Goal: Information Seeking & Learning: Learn about a topic

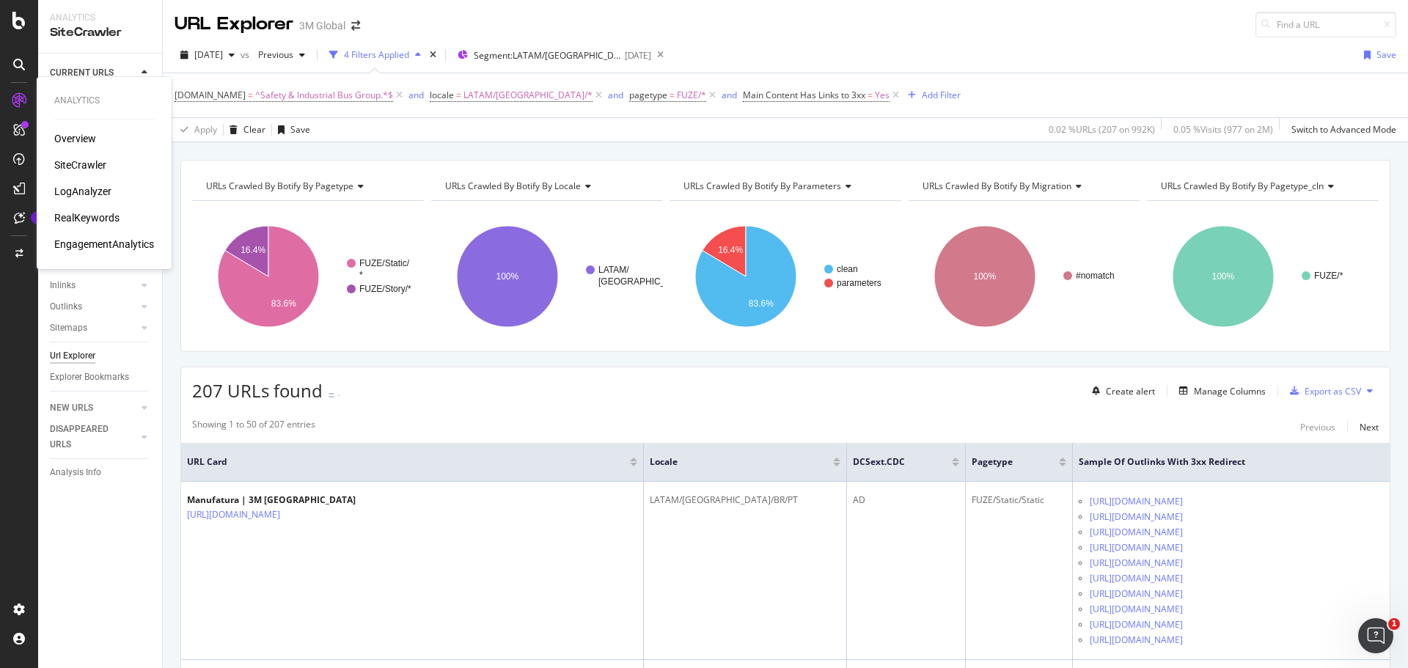
click at [110, 215] on div "RealKeywords" at bounding box center [86, 217] width 65 height 15
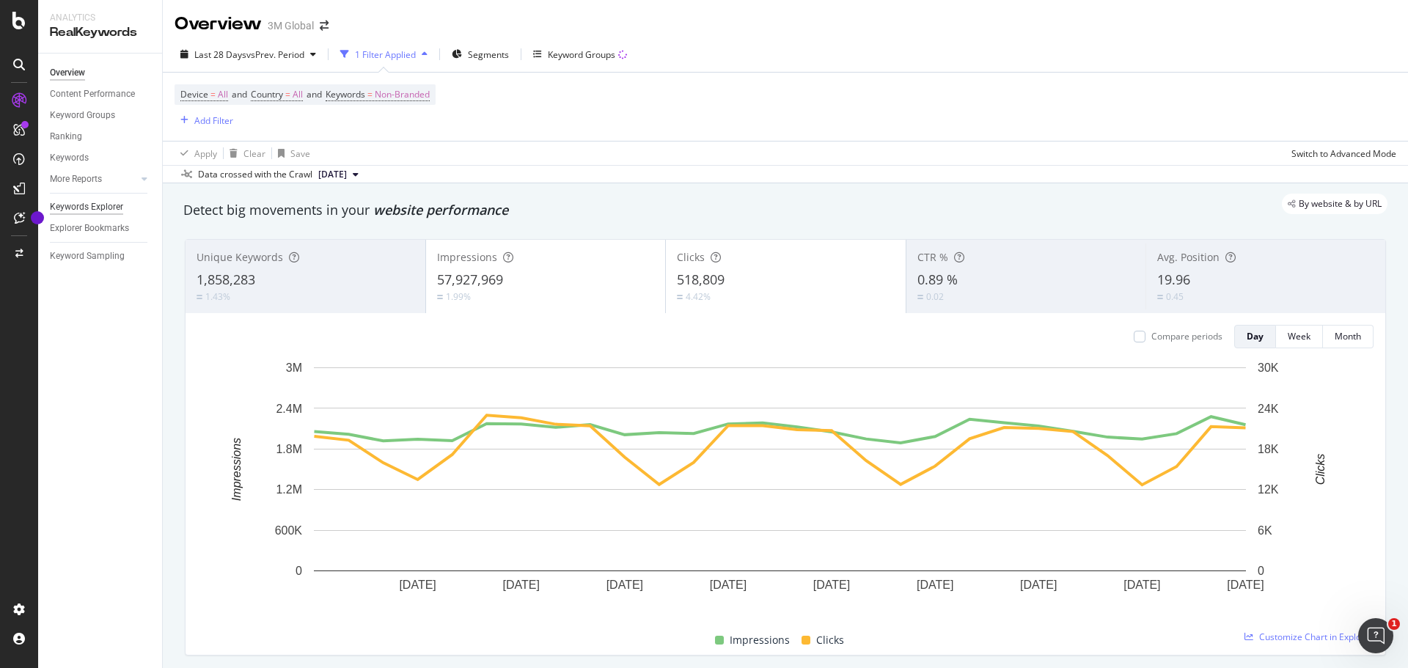
click at [96, 208] on div "Keywords Explorer" at bounding box center [86, 206] width 73 height 15
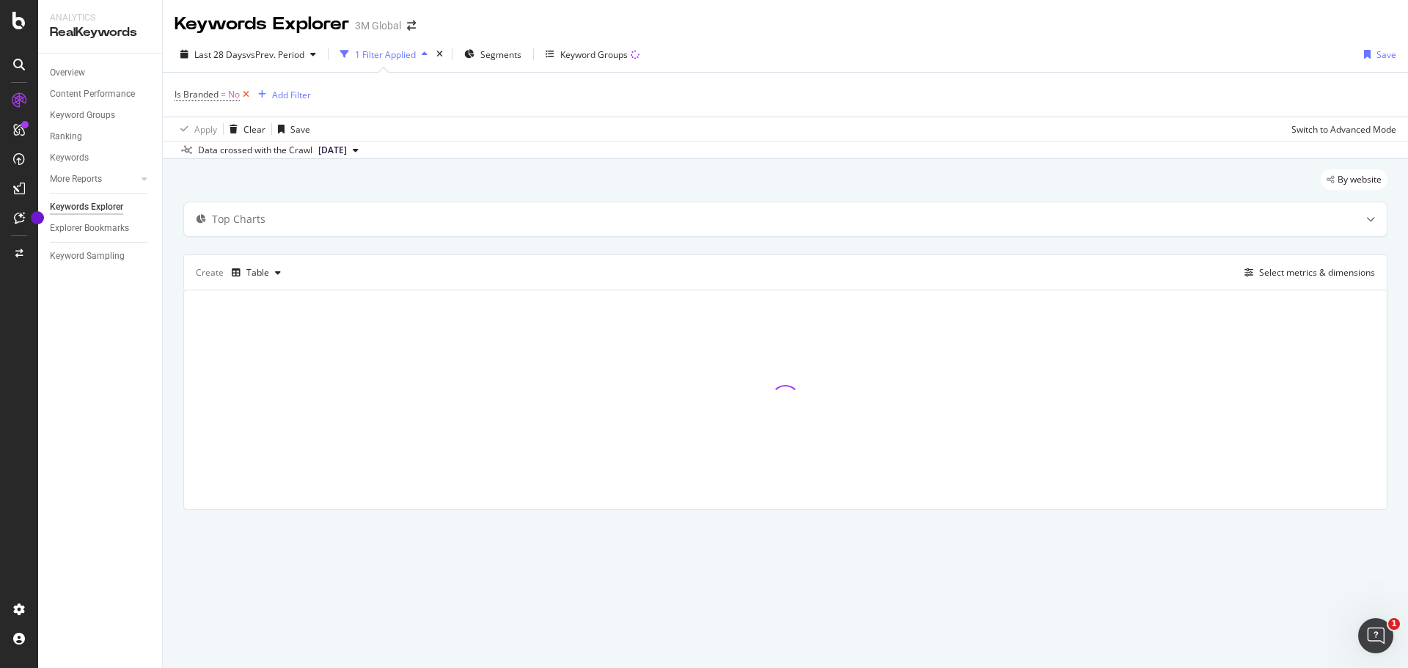
click at [246, 94] on icon at bounding box center [246, 94] width 12 height 15
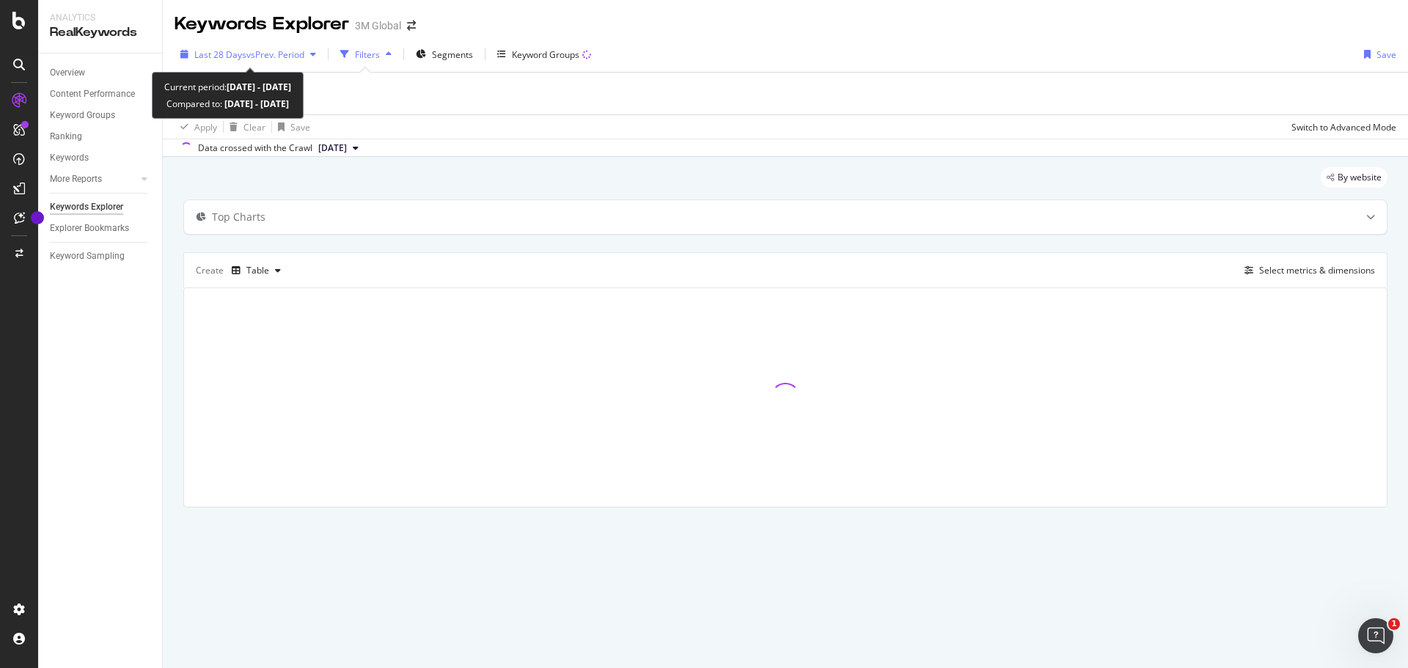
click at [312, 54] on div "button" at bounding box center [313, 54] width 18 height 9
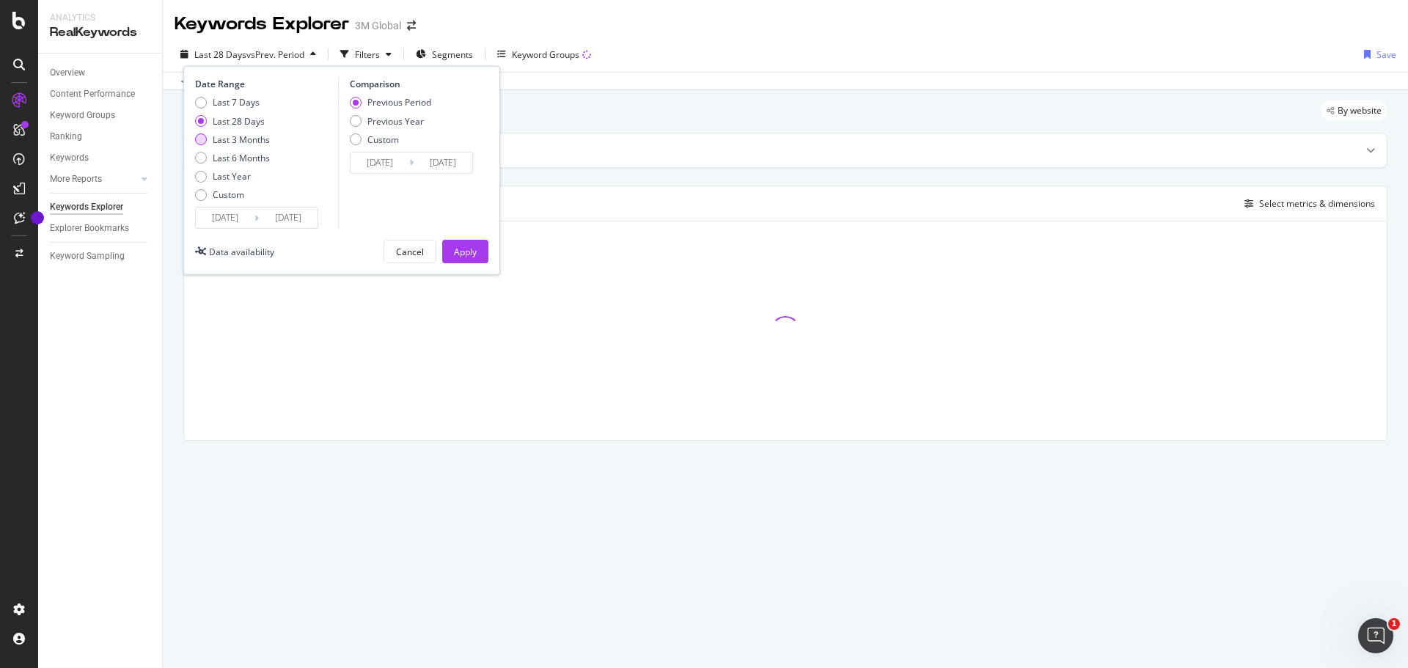
click at [229, 142] on div "Last 3 Months" at bounding box center [241, 139] width 57 height 12
type input "2025/06/10"
type input "2025/03/10"
type input "2025/06/09"
click at [218, 122] on div "Last 28 Days" at bounding box center [239, 121] width 52 height 12
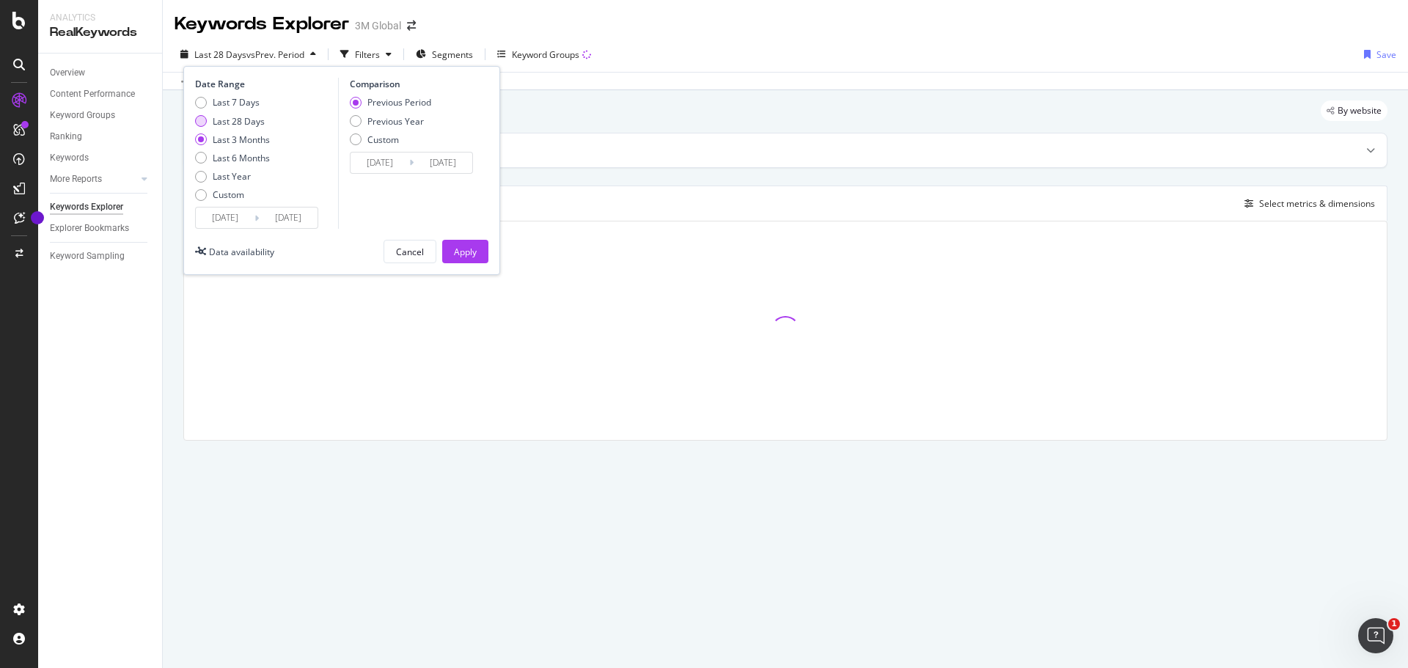
type input "2025/08/13"
type input "2025/07/16"
type input "2025/08/12"
click at [220, 157] on div "Last 6 Months" at bounding box center [241, 158] width 57 height 12
type input "2025/03/10"
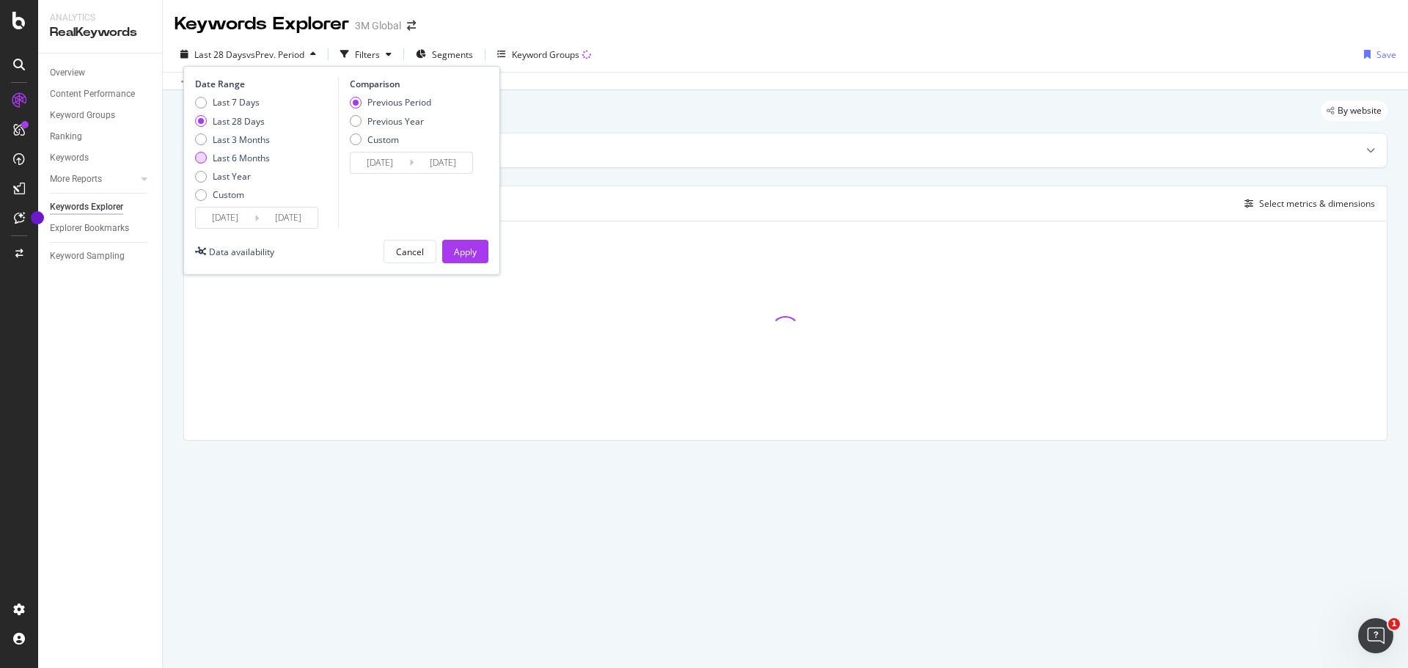
type input "2024/09/07"
type input "2025/03/09"
click at [460, 251] on div "Apply" at bounding box center [465, 252] width 23 height 12
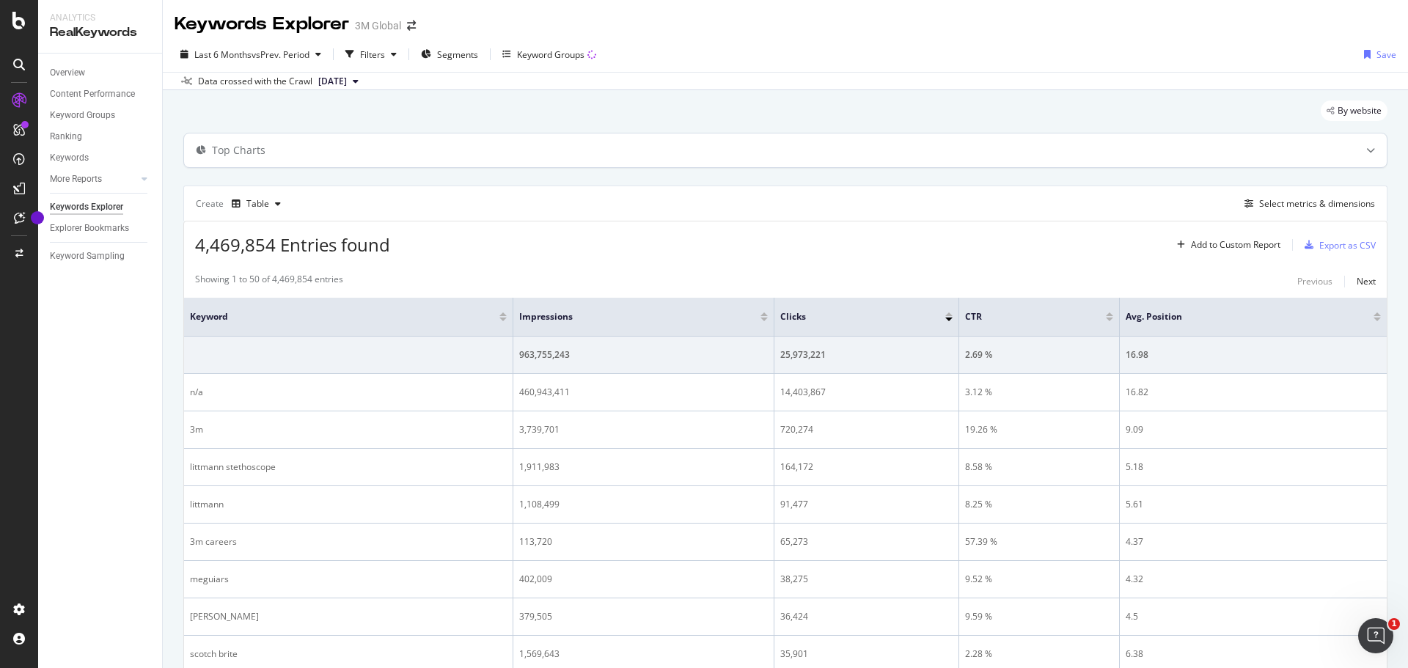
click at [1366, 148] on icon at bounding box center [1370, 150] width 9 height 9
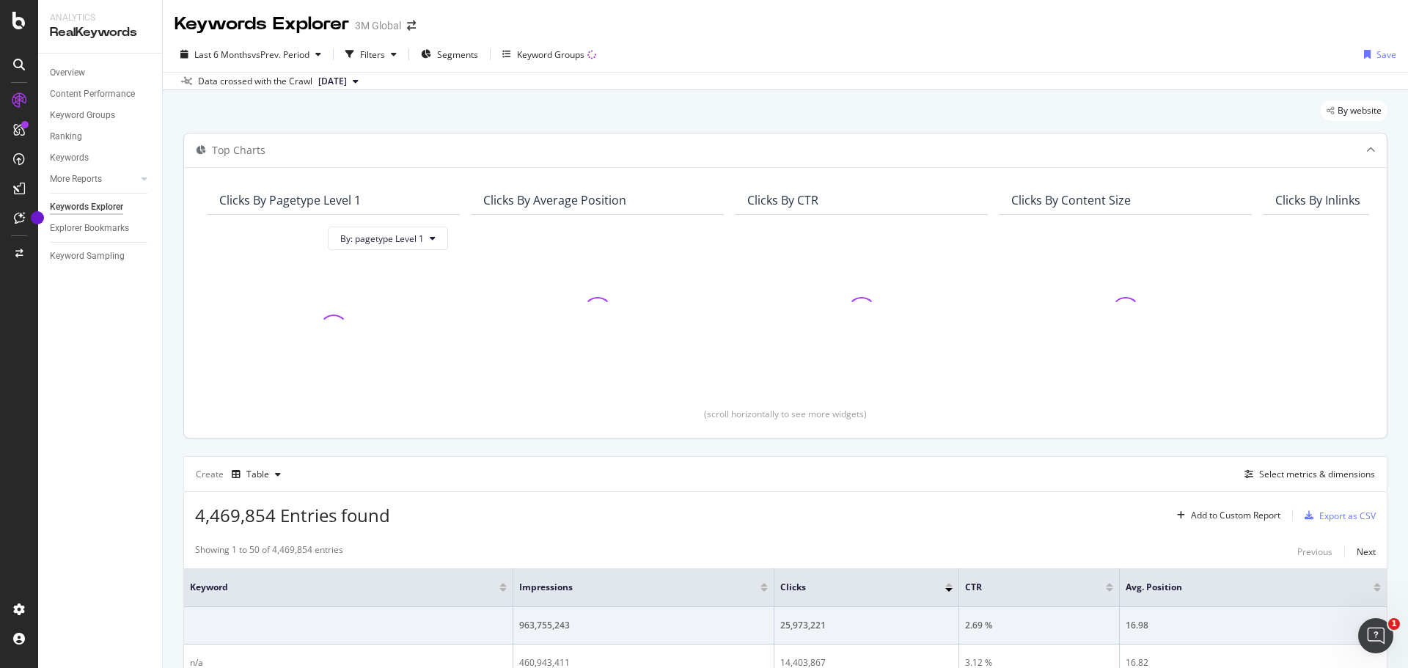
click at [1366, 148] on icon at bounding box center [1370, 150] width 9 height 9
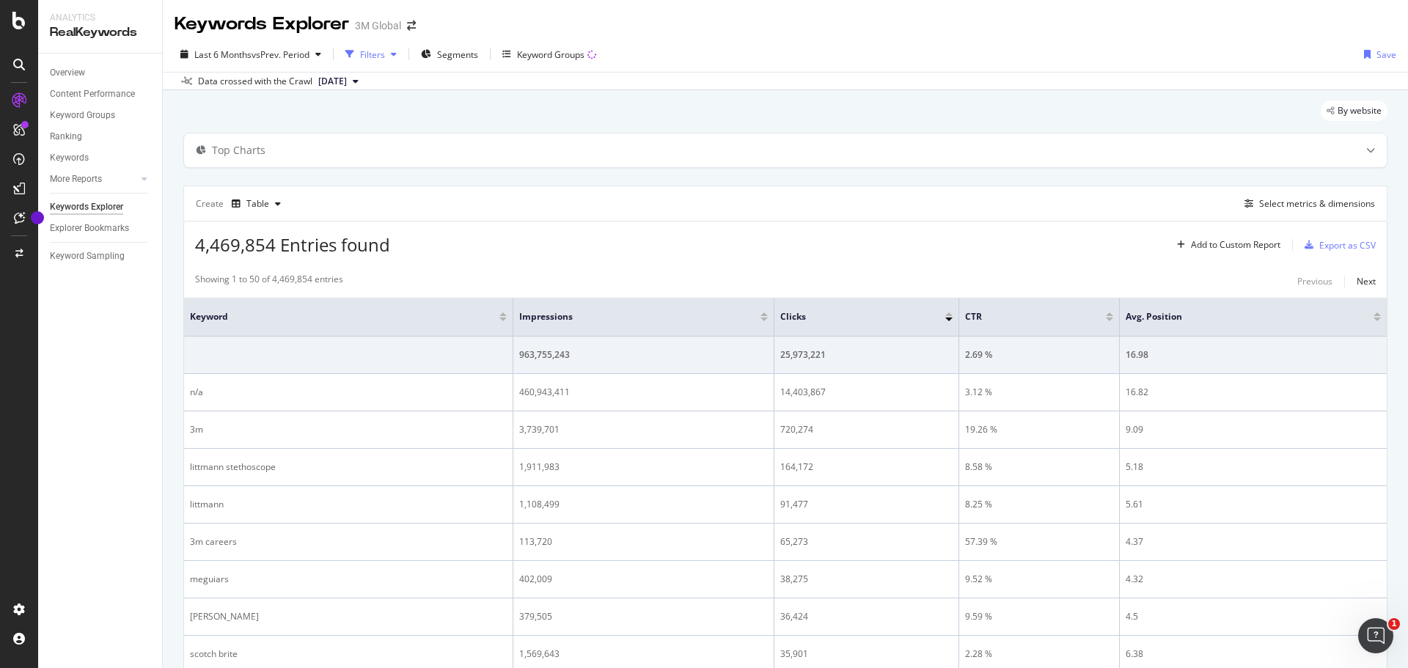
click at [394, 56] on div "button" at bounding box center [394, 54] width 18 height 9
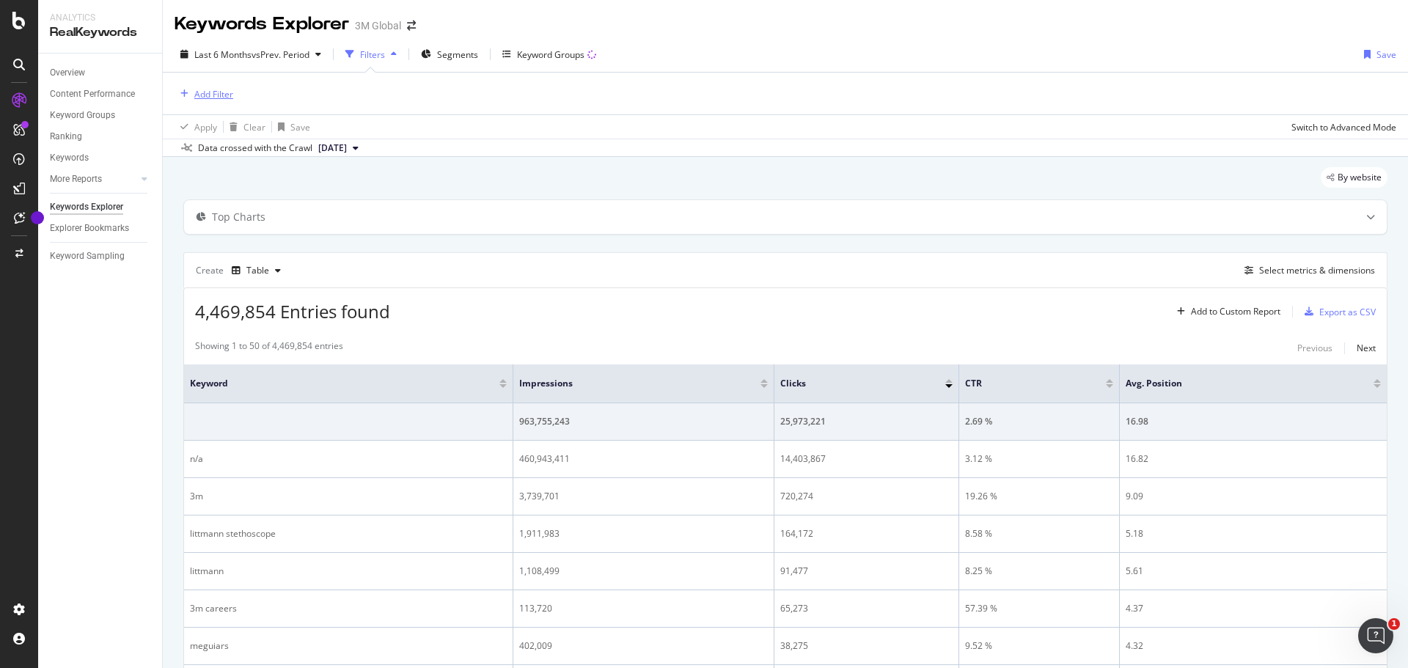
click at [211, 88] on div "Add Filter" at bounding box center [213, 94] width 39 height 12
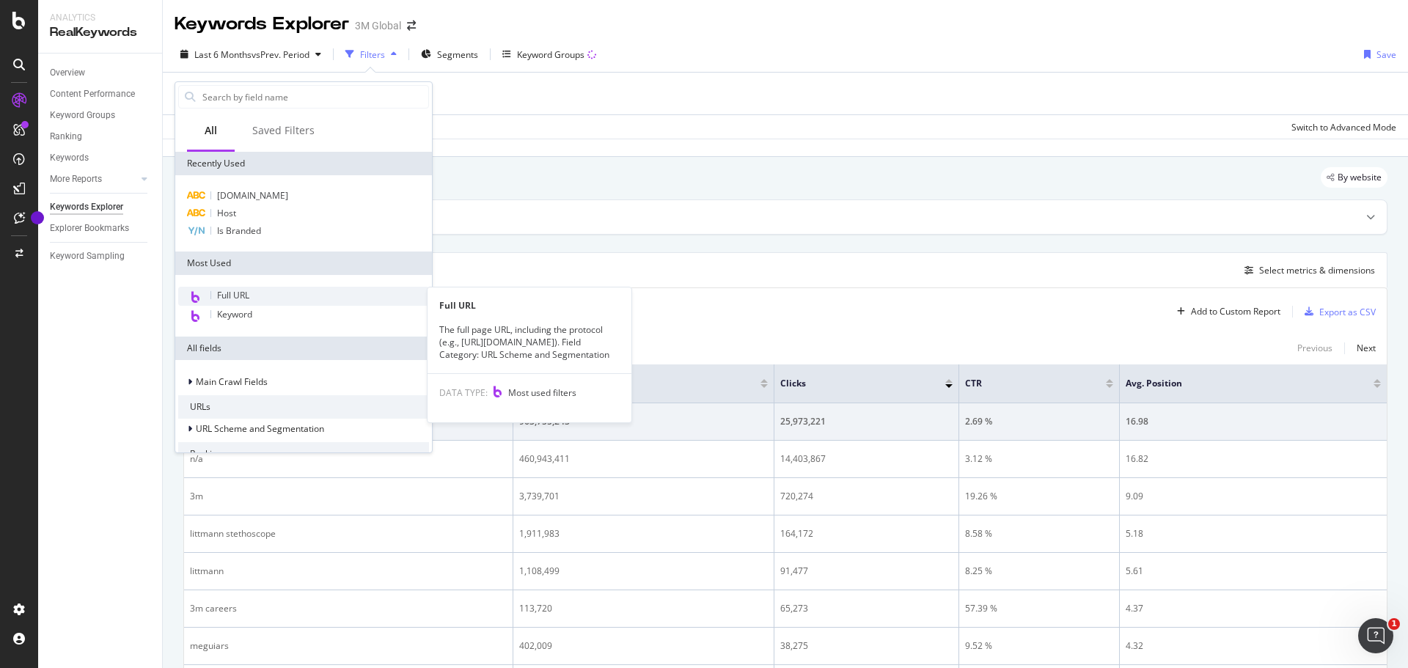
click at [235, 300] on span "Full URL" at bounding box center [233, 295] width 32 height 12
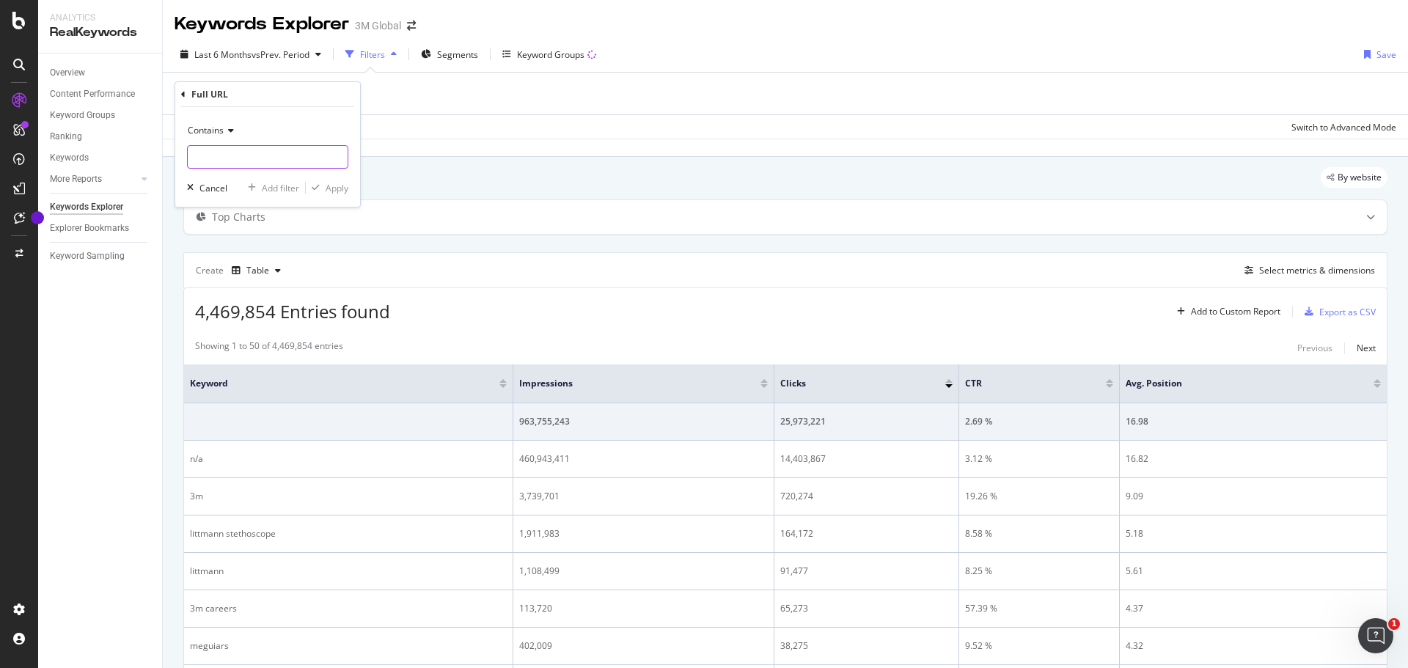
click at [245, 154] on input "text" at bounding box center [268, 156] width 160 height 23
paste input "https://www.3m.com.mx/3M/es_MX/soluciones-de-empaque/"
type input "https://www.3m.com.mx/3M/es_MX/soluciones-de-empaque/"
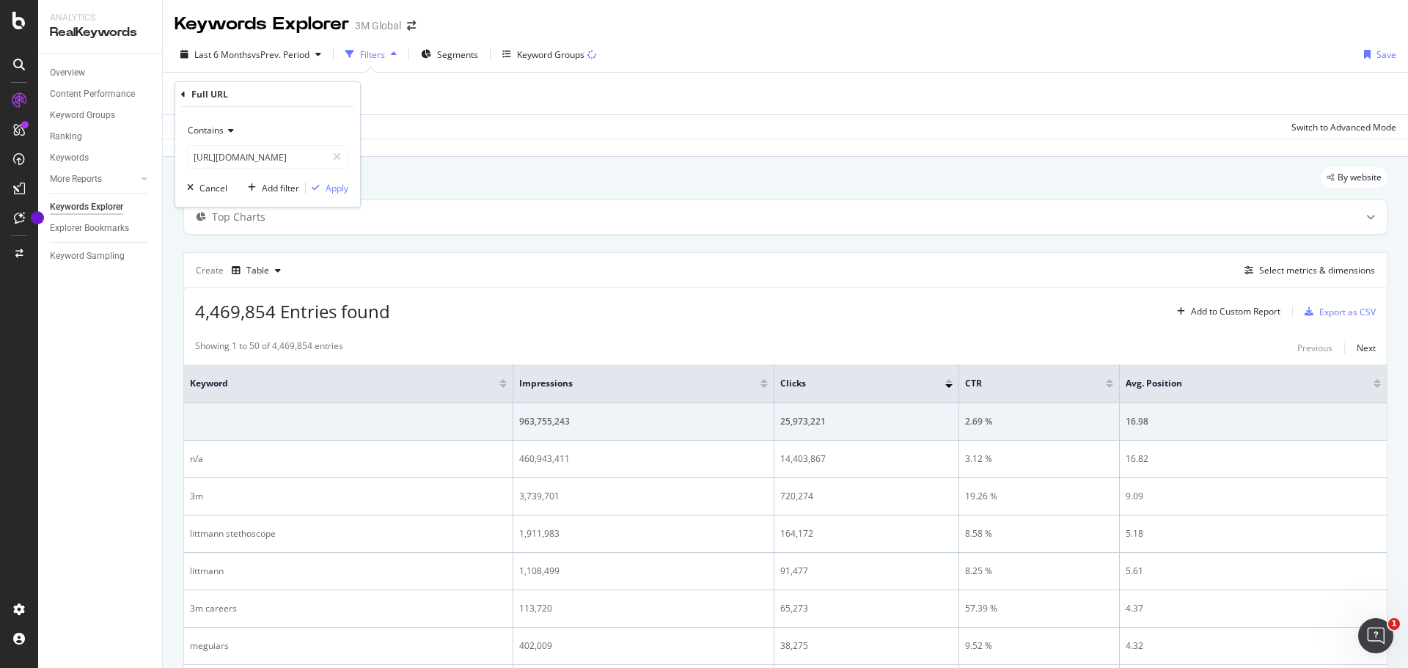
click at [231, 131] on icon at bounding box center [229, 130] width 10 height 9
click at [223, 155] on span "Equal to" at bounding box center [210, 161] width 33 height 12
click at [287, 161] on input "text" at bounding box center [268, 156] width 160 height 23
paste input "https://www.3m.com.mx/3M/es_MX/soluciones-de-empaque/"
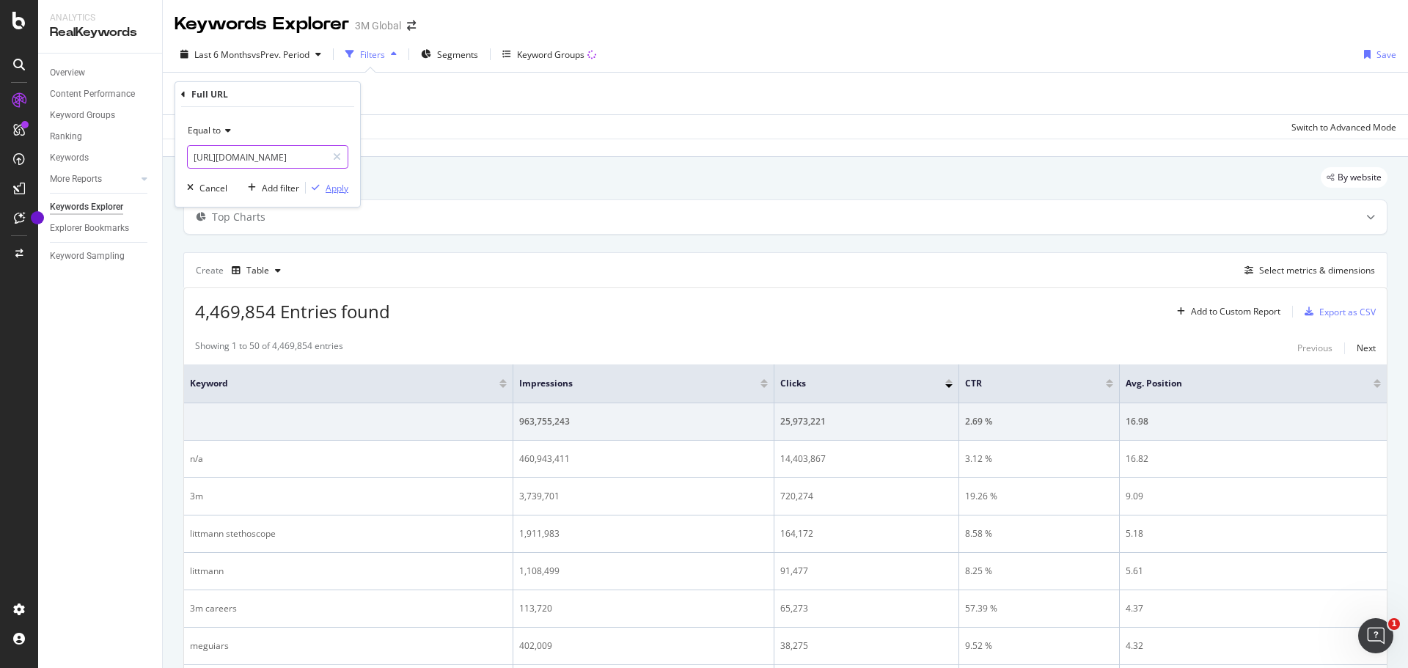
type input "https://www.3m.com.mx/3M/es_MX/soluciones-de-empaque/"
click at [334, 191] on div "Apply" at bounding box center [337, 188] width 23 height 12
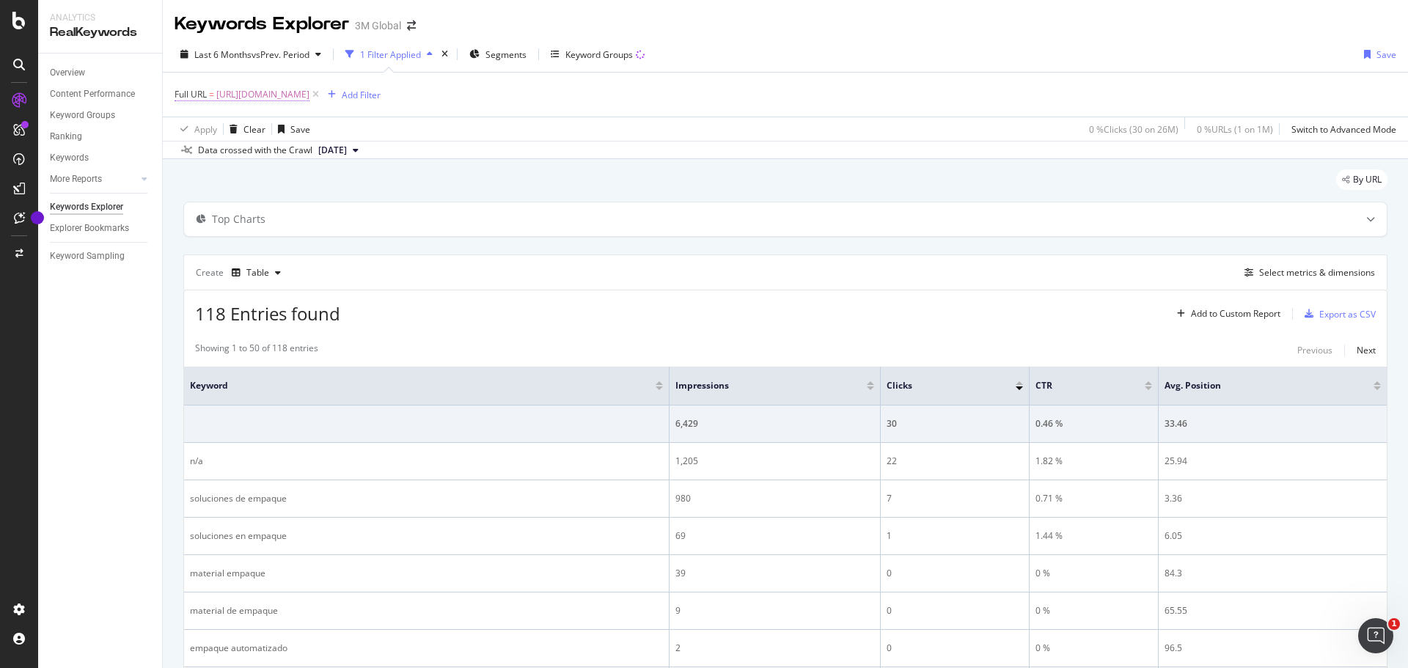
click at [309, 95] on span "https://www.3m.com.mx/3M/es_MX/soluciones-de-empaque/" at bounding box center [262, 94] width 93 height 21
click at [768, 82] on div "Full URL = https://www.3m.com.mx/3M/es_MX/soluciones-de-empaque/ Add Filter" at bounding box center [784, 95] width 1221 height 44
click at [1324, 311] on div "Export as CSV" at bounding box center [1347, 314] width 56 height 12
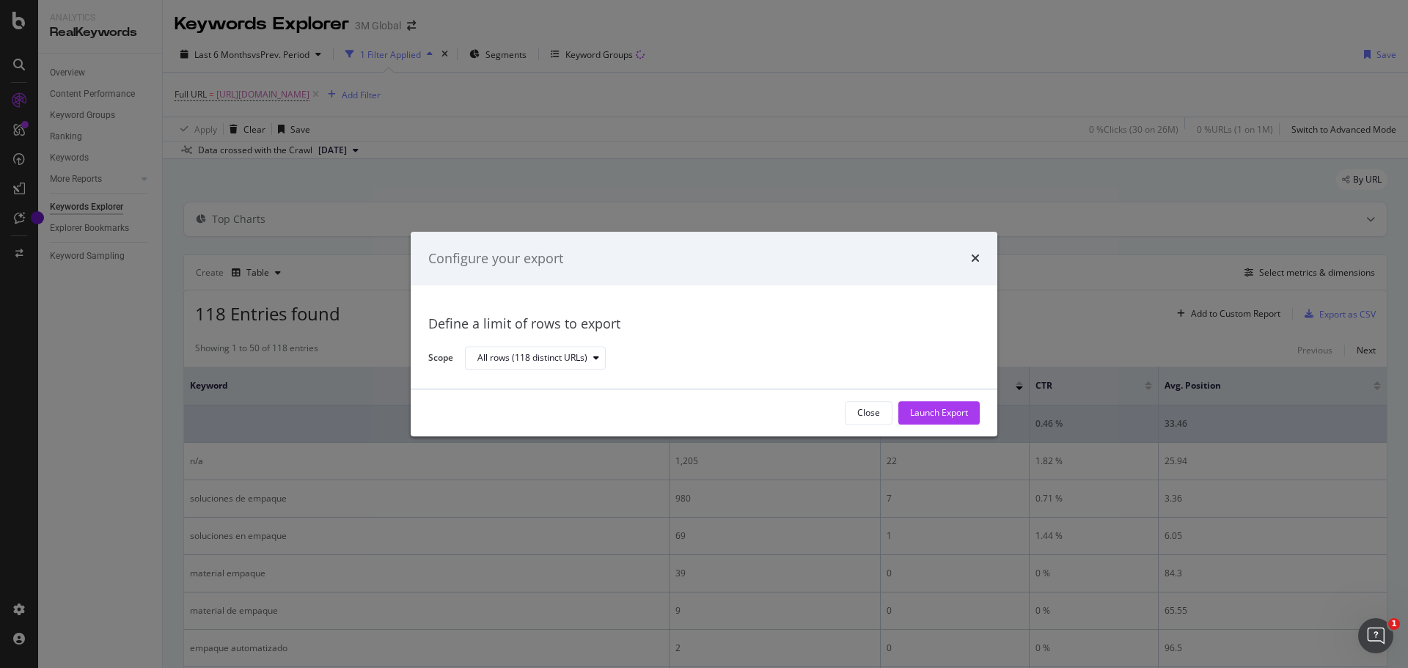
click at [918, 413] on div "Launch Export" at bounding box center [939, 413] width 58 height 12
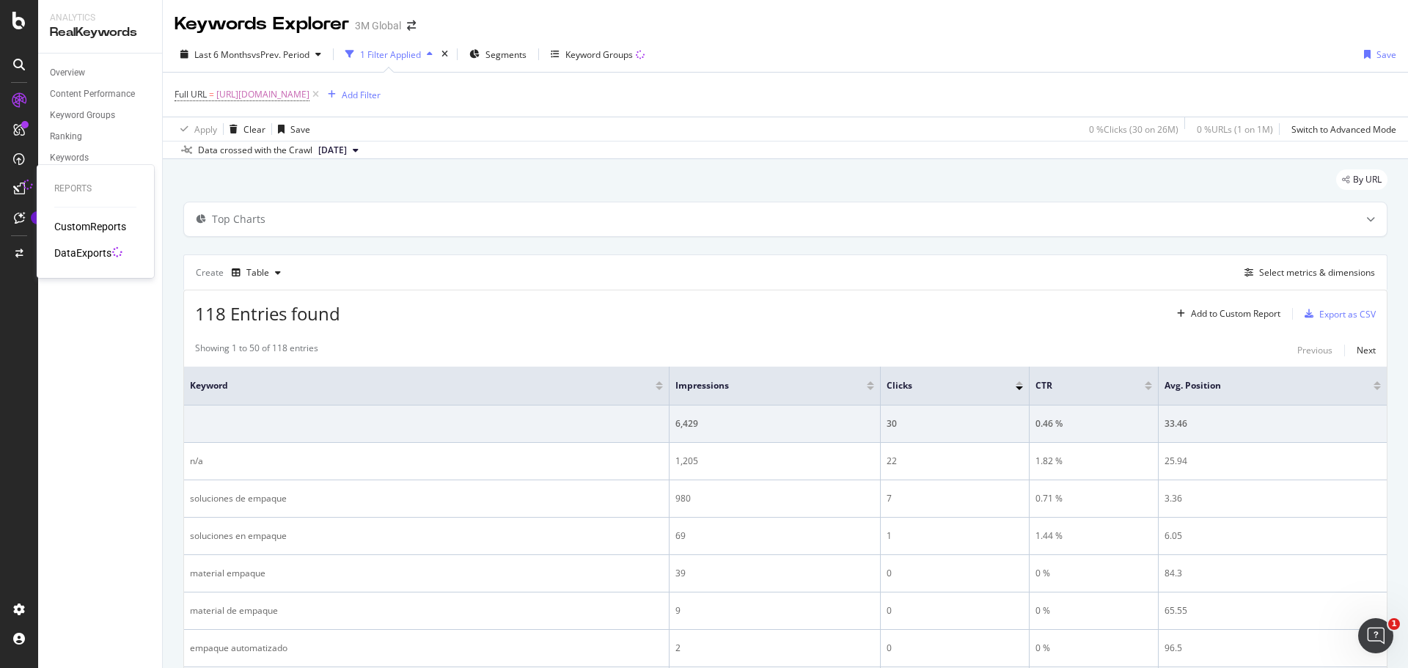
click at [92, 248] on div "DataExports" at bounding box center [82, 253] width 57 height 15
click at [1262, 270] on div "Select metrics & dimensions" at bounding box center [1317, 272] width 116 height 12
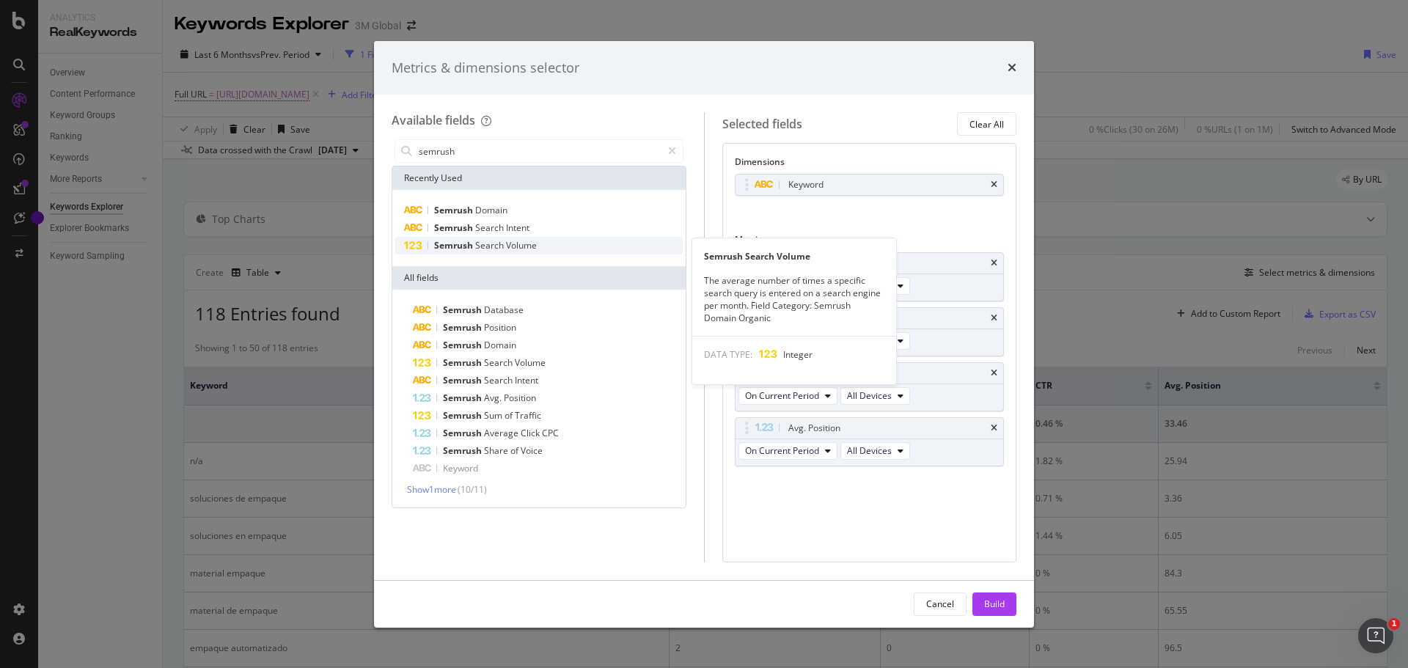
type input "semrush"
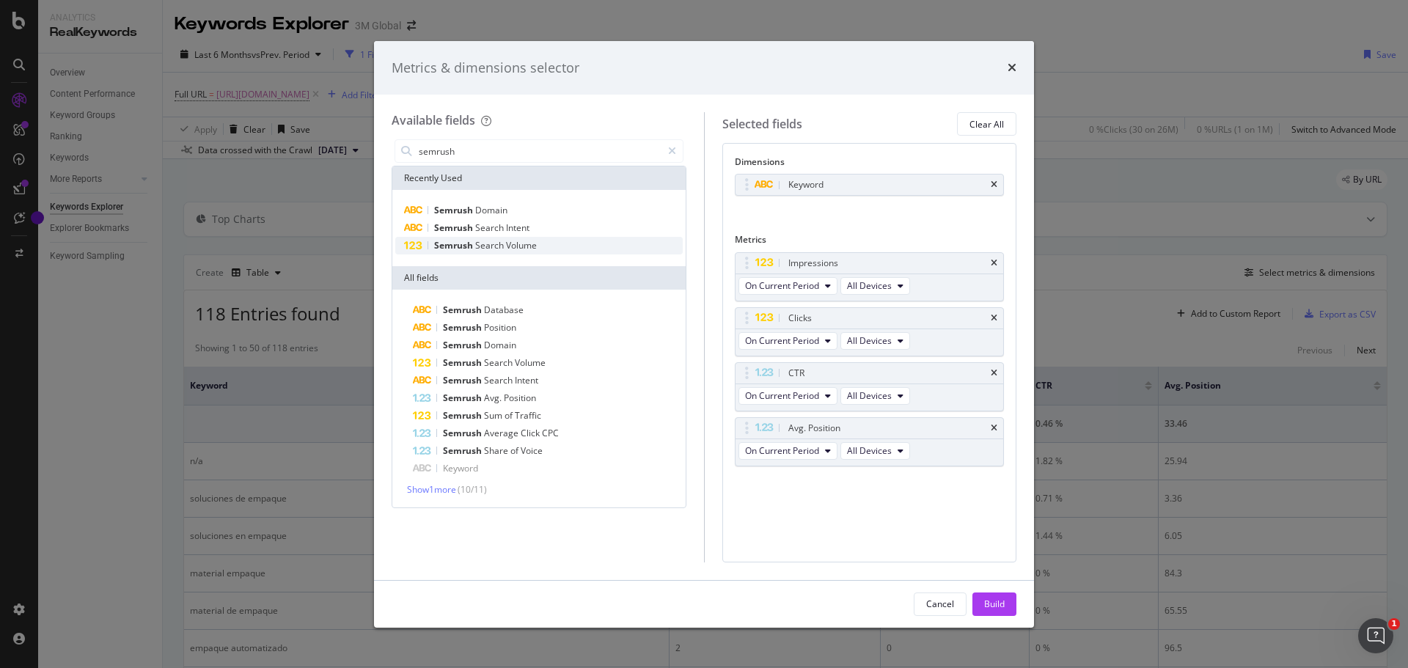
click at [480, 240] on span "Search" at bounding box center [490, 245] width 31 height 12
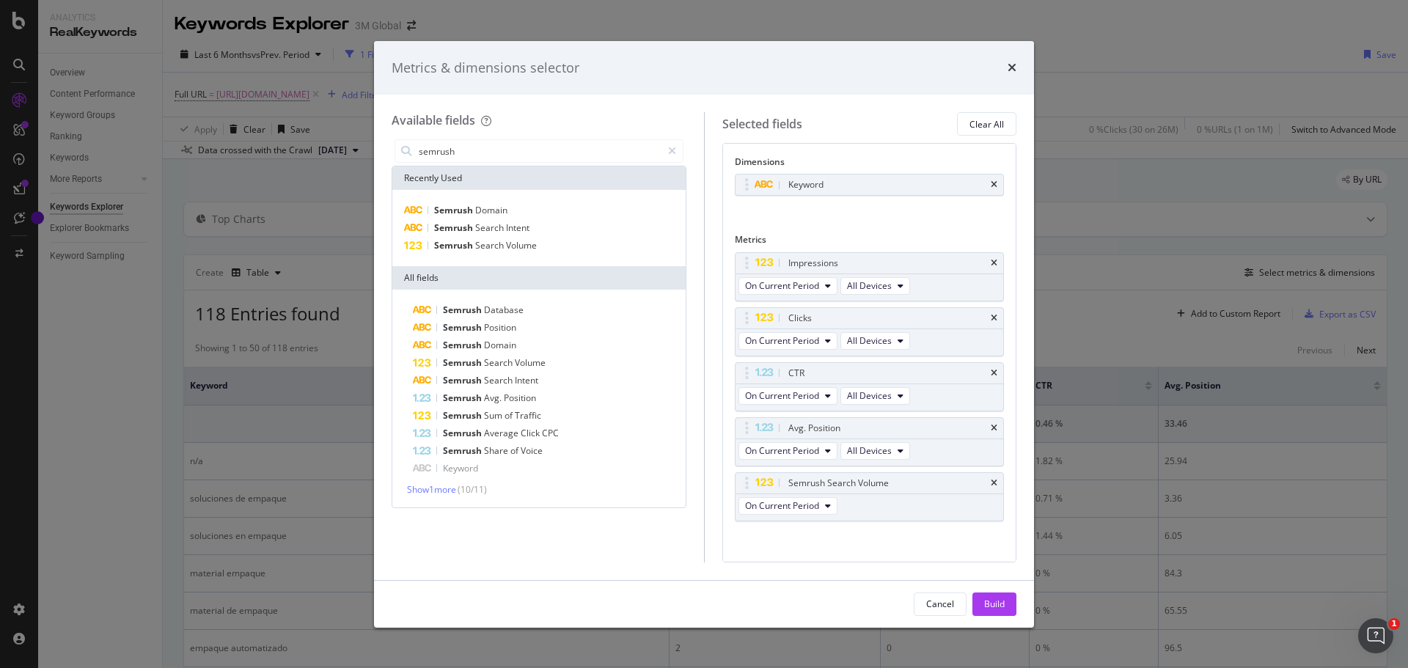
drag, startPoint x: 983, startPoint y: 603, endPoint x: 798, endPoint y: 279, distance: 373.4
click at [984, 603] on div "Build" at bounding box center [994, 604] width 21 height 12
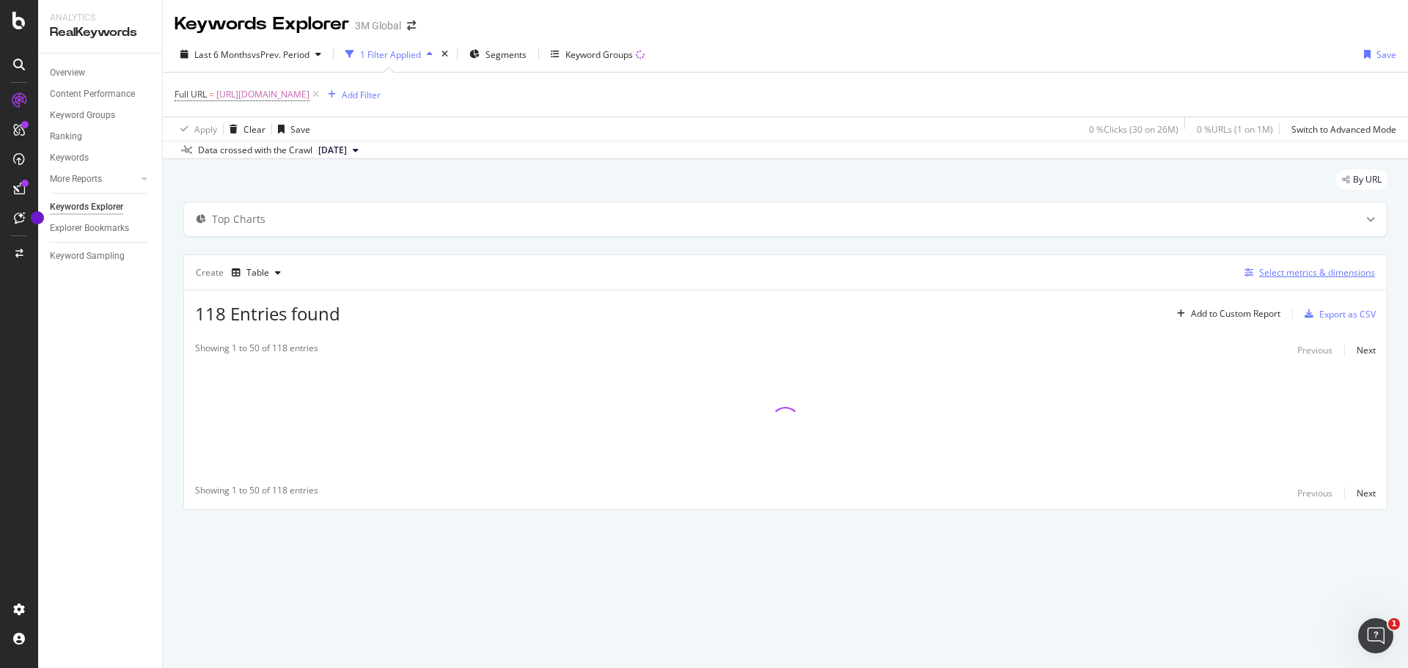
click at [1323, 268] on div "Select metrics & dimensions" at bounding box center [1317, 272] width 116 height 12
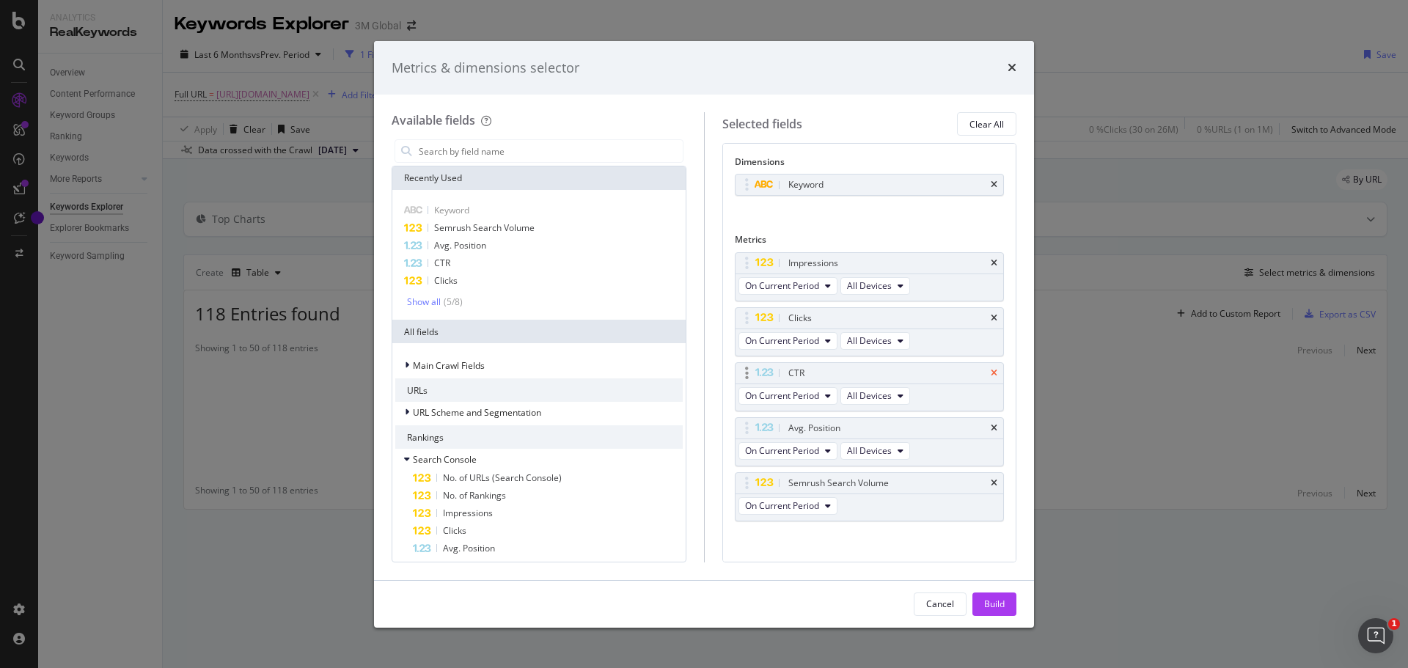
click at [991, 371] on icon "times" at bounding box center [994, 373] width 7 height 9
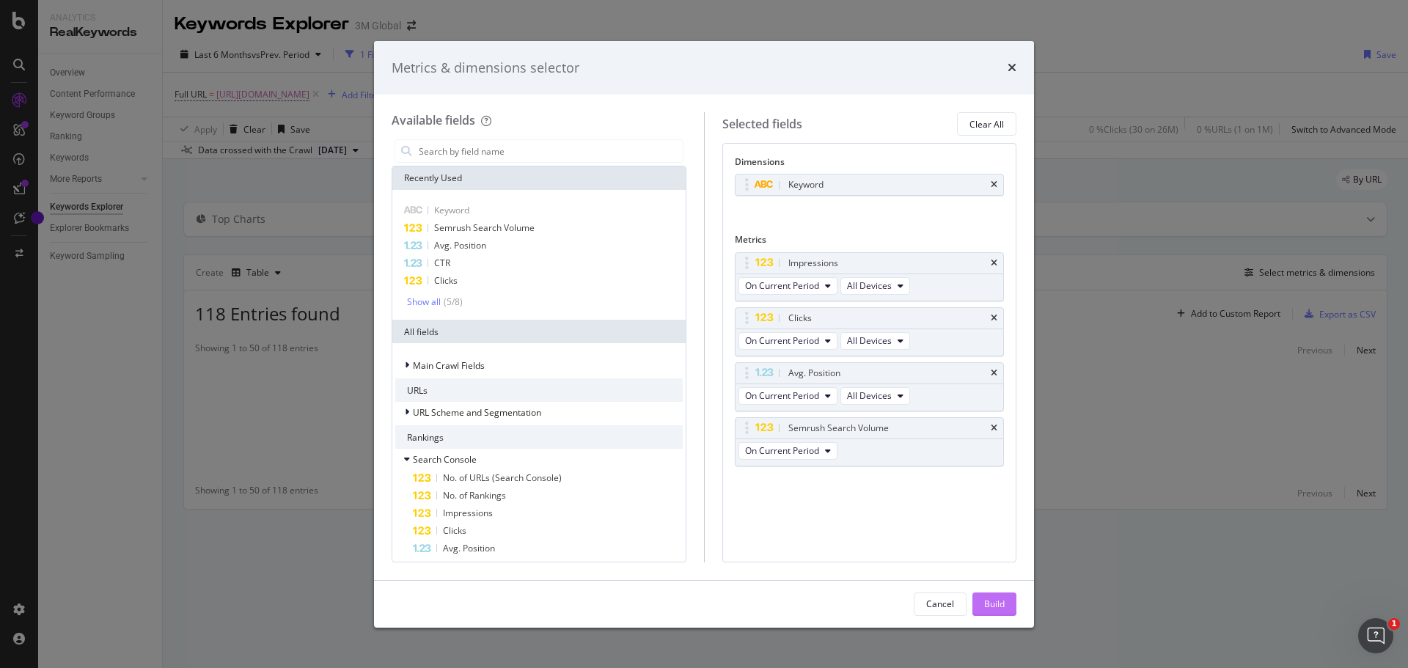
click at [985, 606] on div "Build" at bounding box center [994, 604] width 21 height 12
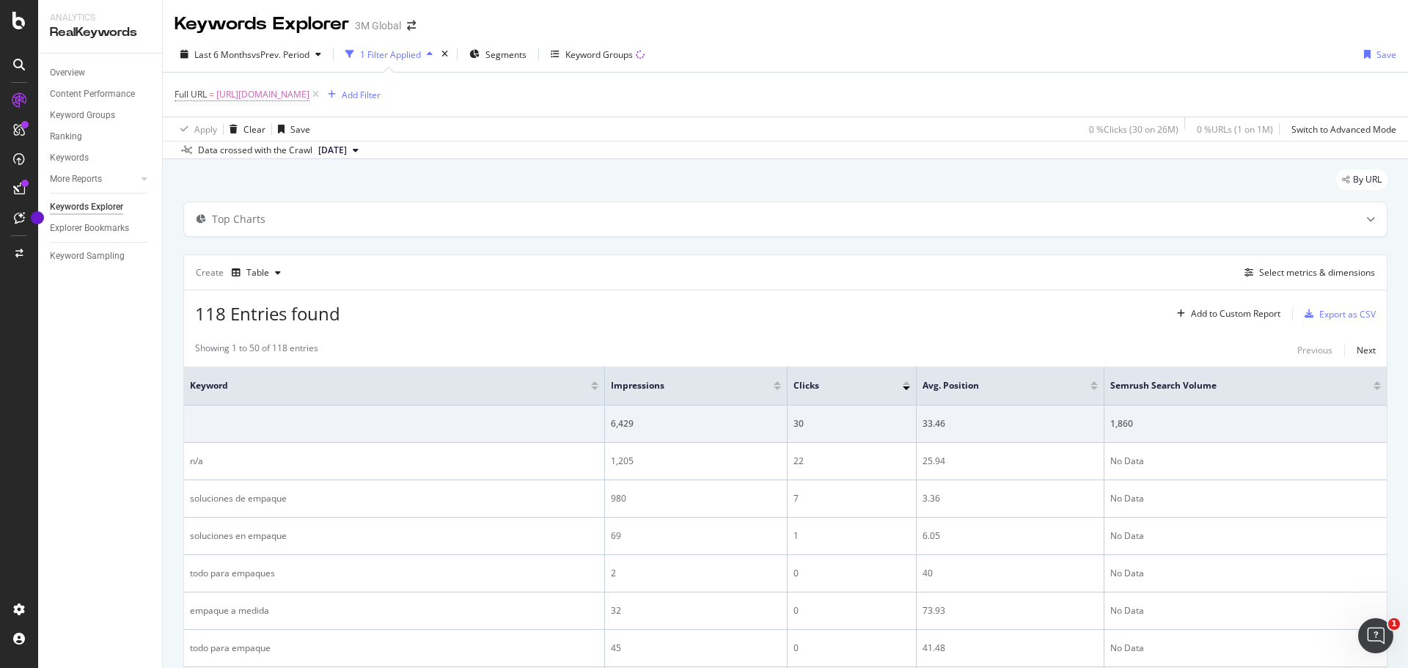
click at [309, 96] on span "https://www.3m.com.mx/3M/es_MX/soluciones-de-empaque/" at bounding box center [262, 94] width 93 height 21
click at [262, 154] on input "https://www.3m.com.mx/3M/es_MX/soluciones-de-empaque/" at bounding box center [257, 155] width 139 height 23
click at [262, 155] on input "https://www.3m.com.mx/3M/es_MX/soluciones-de-empaque/" at bounding box center [257, 155] width 139 height 23
paste input "https://www.3m.com.mx/3M/es_MX/soluciones-de-empaque/productos/cintas-de-empaqu…"
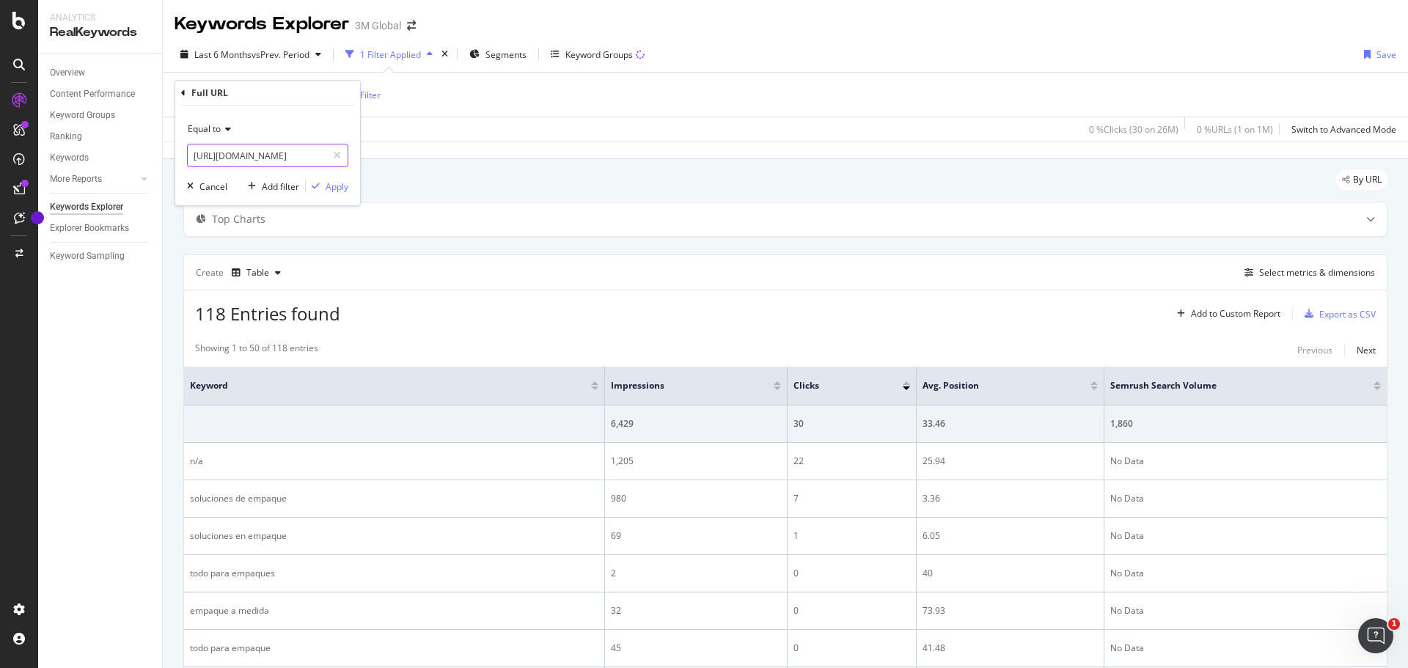
scroll to position [0, 251]
type input "https://www.3m.com.mx/3M/es_MX/soluciones-de-empaque/productos/cintas-de-empaqu…"
click at [340, 186] on div "Apply" at bounding box center [337, 186] width 23 height 12
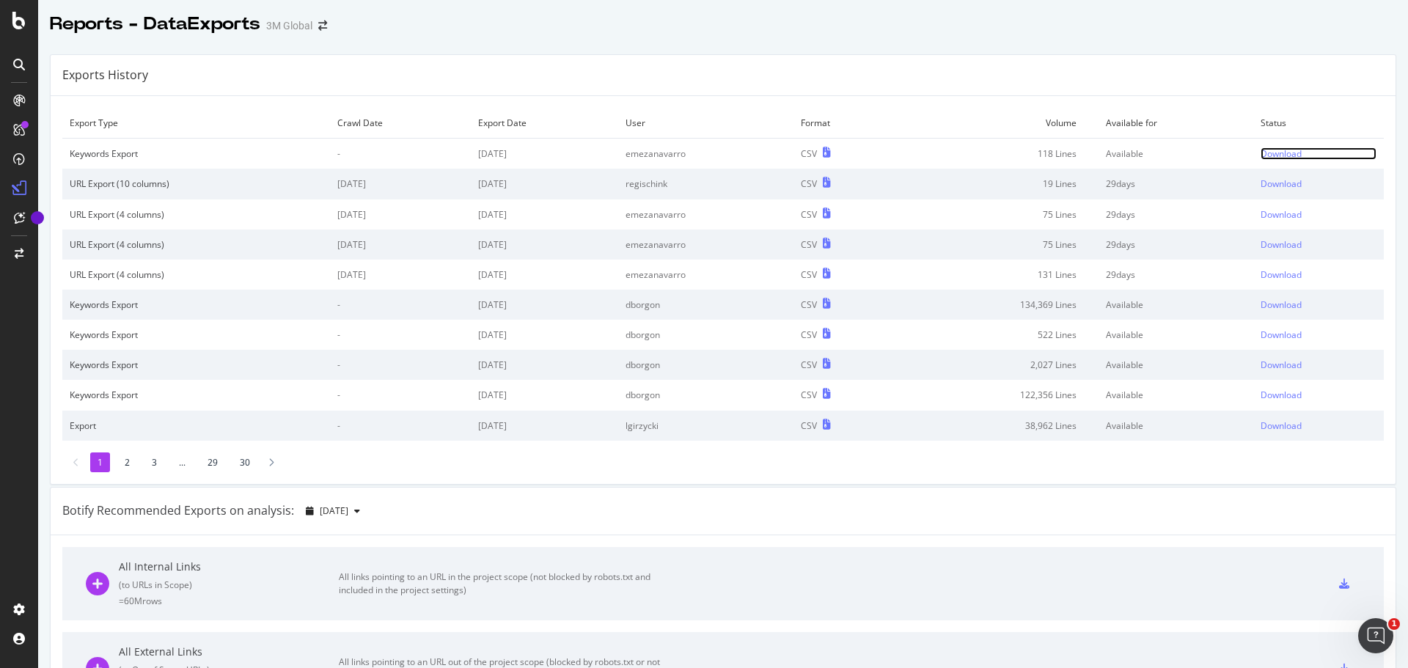
click at [1260, 156] on div "Download" at bounding box center [1280, 153] width 41 height 12
click at [1267, 155] on div "Download" at bounding box center [1280, 153] width 41 height 12
click at [1086, 517] on div "Botify Recommended Exports on analysis: 2025 Sep. 7th" at bounding box center [723, 512] width 1345 height 48
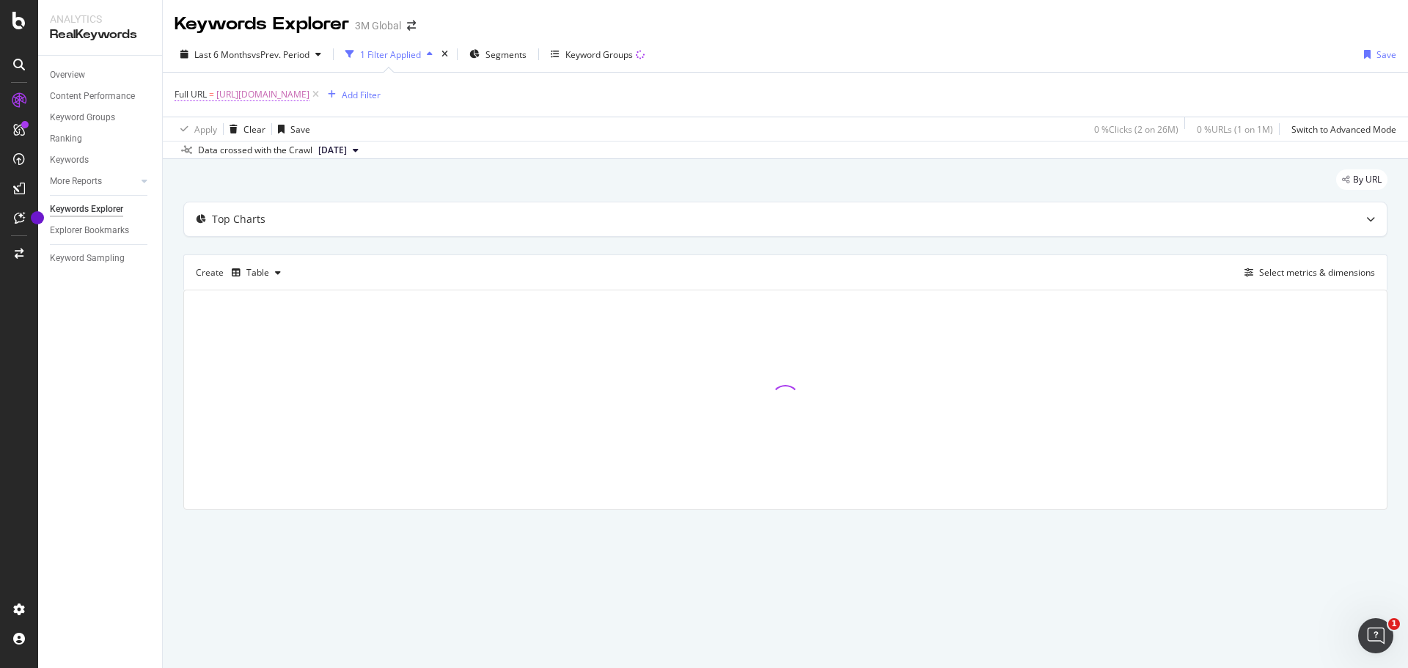
click at [309, 97] on span "https://www.3m.com.mx/3M/es_MX/soluciones-de-empaque/productos/cintas-de-empaqu…" at bounding box center [262, 94] width 93 height 21
click at [276, 153] on input "https://www.3m.com.mx/3M/es_MX/soluciones-de-empaque/productos/cintas-de-empaqu…" at bounding box center [257, 155] width 139 height 23
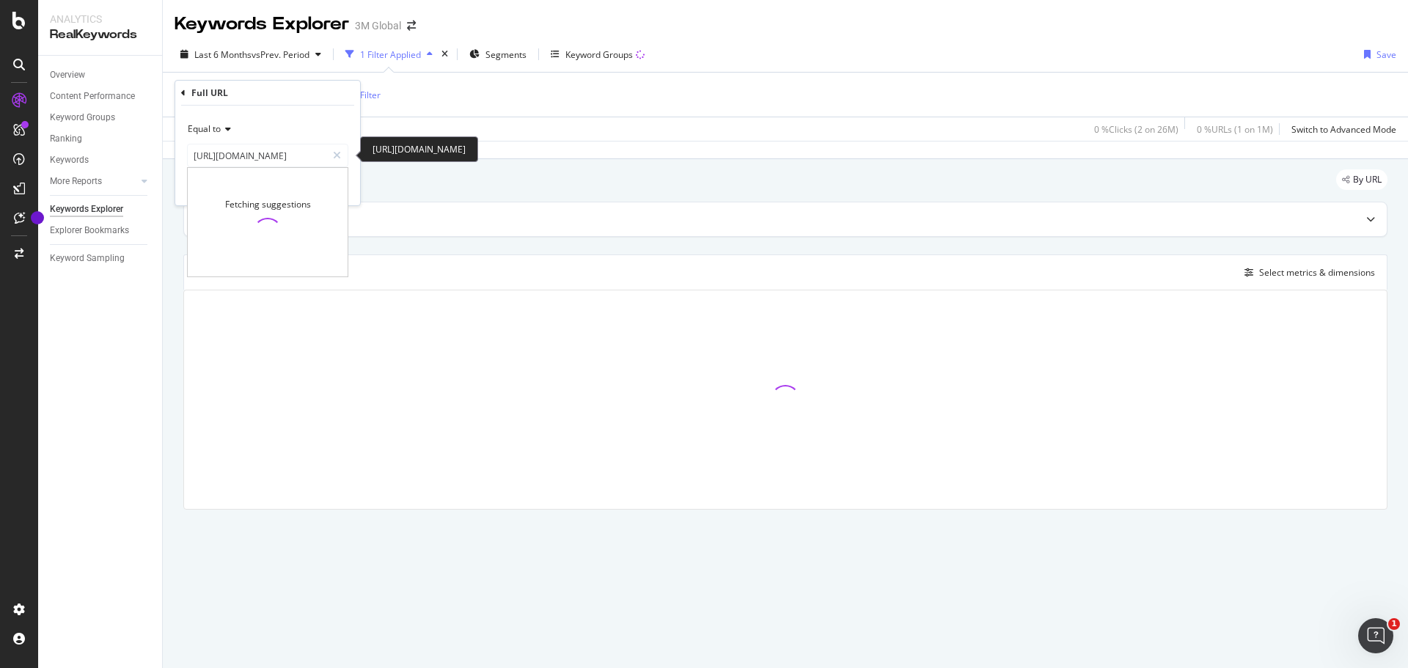
click at [276, 153] on input "https://www.3m.com.mx/3M/es_MX/soluciones-de-empaque/productos/cintas-de-empaqu…" at bounding box center [257, 155] width 139 height 23
type input "https://www.3m.com.mx/3M/es_MX/soluciones-de-empaque/productos/cintas-de-empaqu…"
click at [338, 188] on div "Apply" at bounding box center [337, 186] width 23 height 12
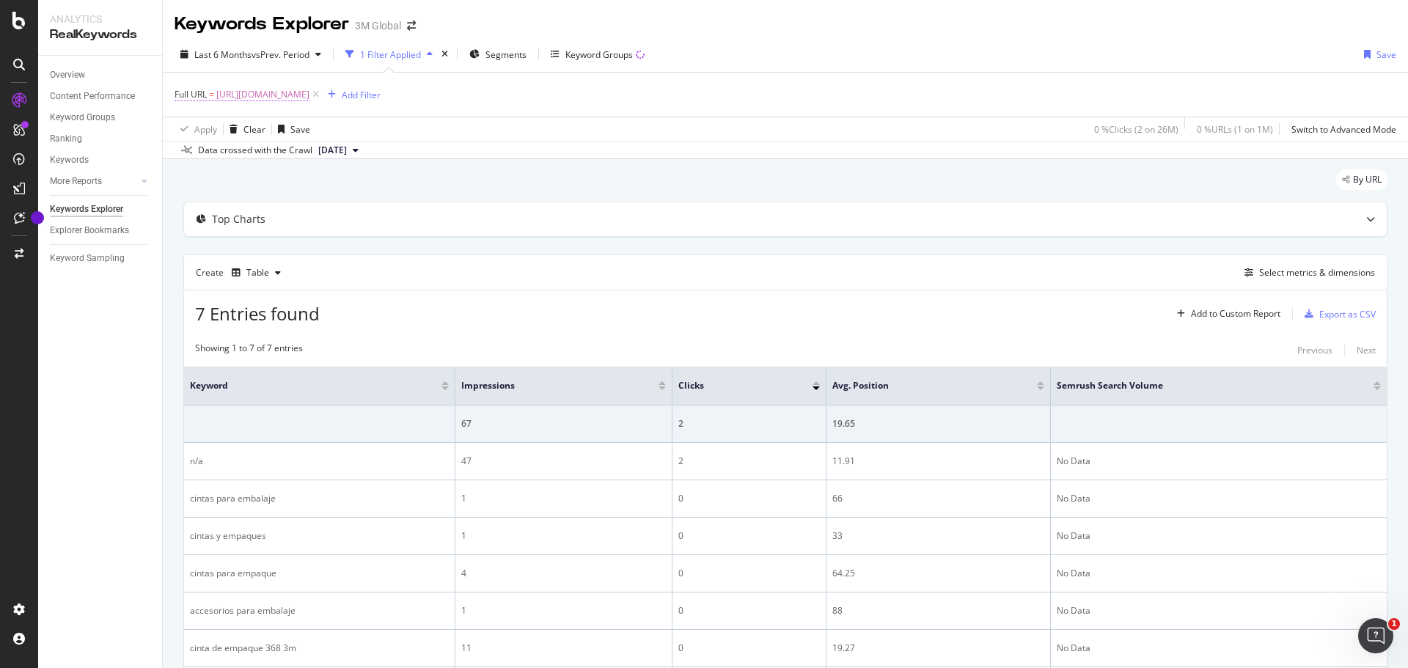
click at [309, 95] on span "https://www.3m.com.mx/3M/es_MX/soluciones-de-empaque/productos/cintas-de-empaqu…" at bounding box center [262, 94] width 93 height 21
click at [221, 129] on icon at bounding box center [226, 129] width 10 height 9
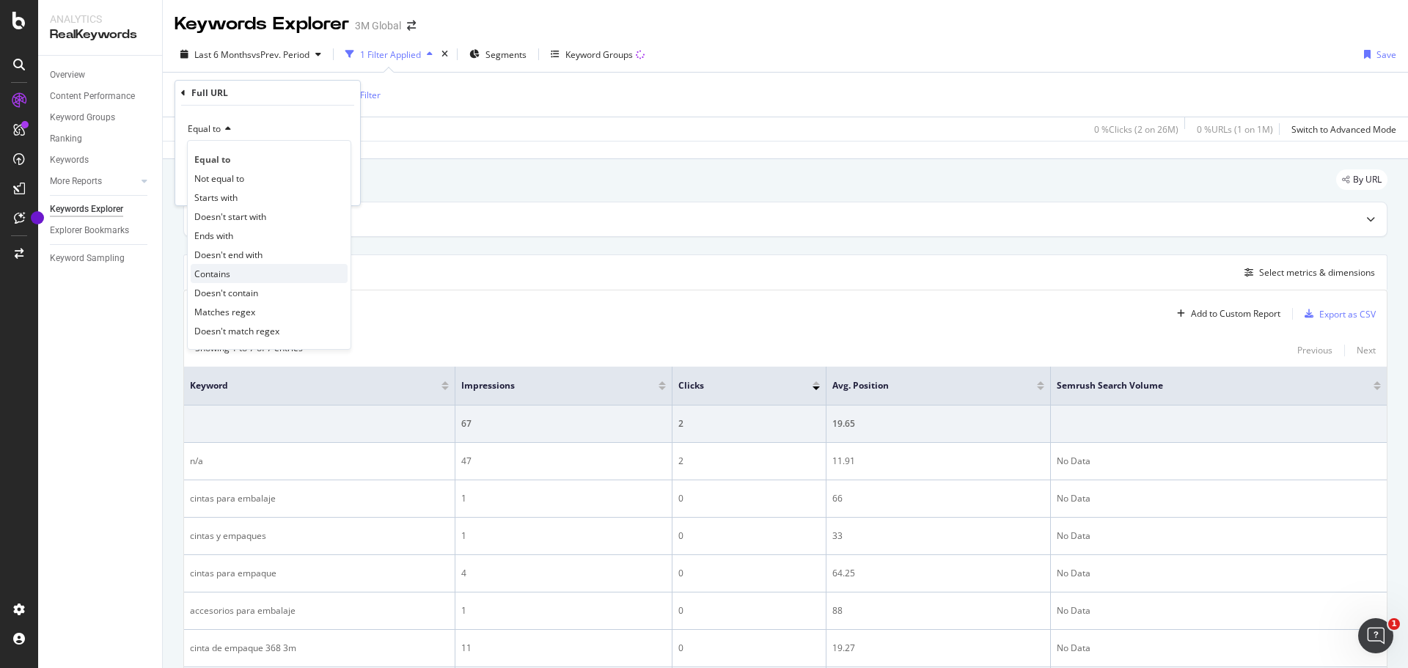
click at [234, 277] on div "Contains" at bounding box center [269, 273] width 157 height 19
click at [256, 161] on input "text" at bounding box center [268, 155] width 160 height 23
paste input "https://www.3m.com.mx/3M/es_MX/soluciones-de-empaque/productos/cintas-de-empaqu…"
type input "https://www.3m.com.mx/3M/es_MX/soluciones-de-empaque/productos/cintas-de-empaqu…"
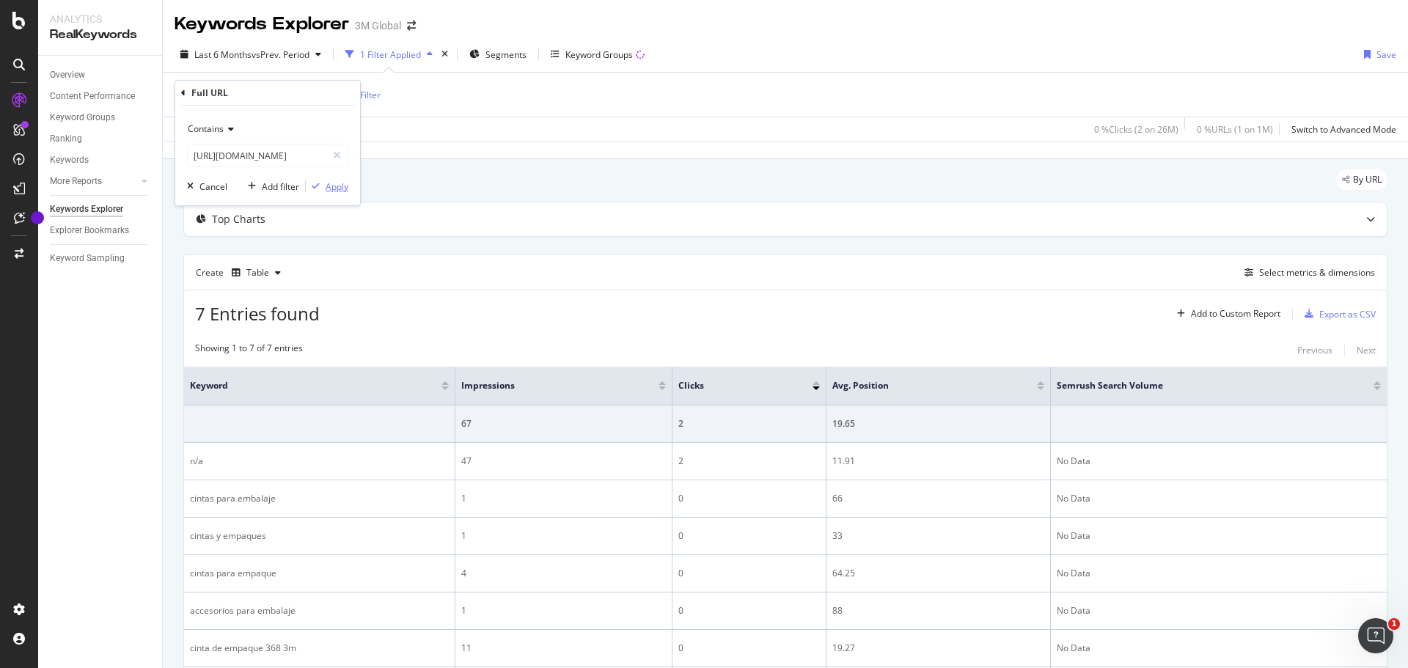
scroll to position [0, 0]
click at [334, 188] on div "Apply" at bounding box center [337, 186] width 23 height 12
click at [1337, 313] on div "Export as CSV" at bounding box center [1347, 314] width 56 height 12
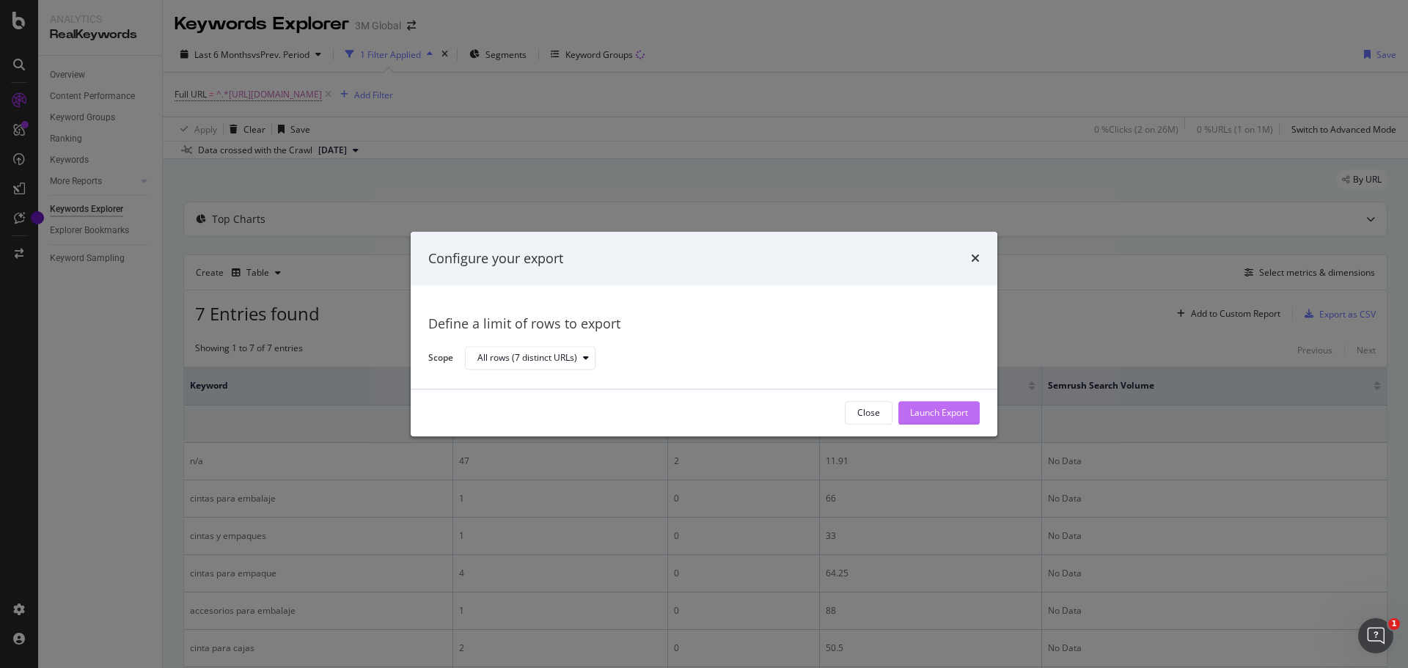
click at [949, 409] on div "Launch Export" at bounding box center [939, 413] width 58 height 12
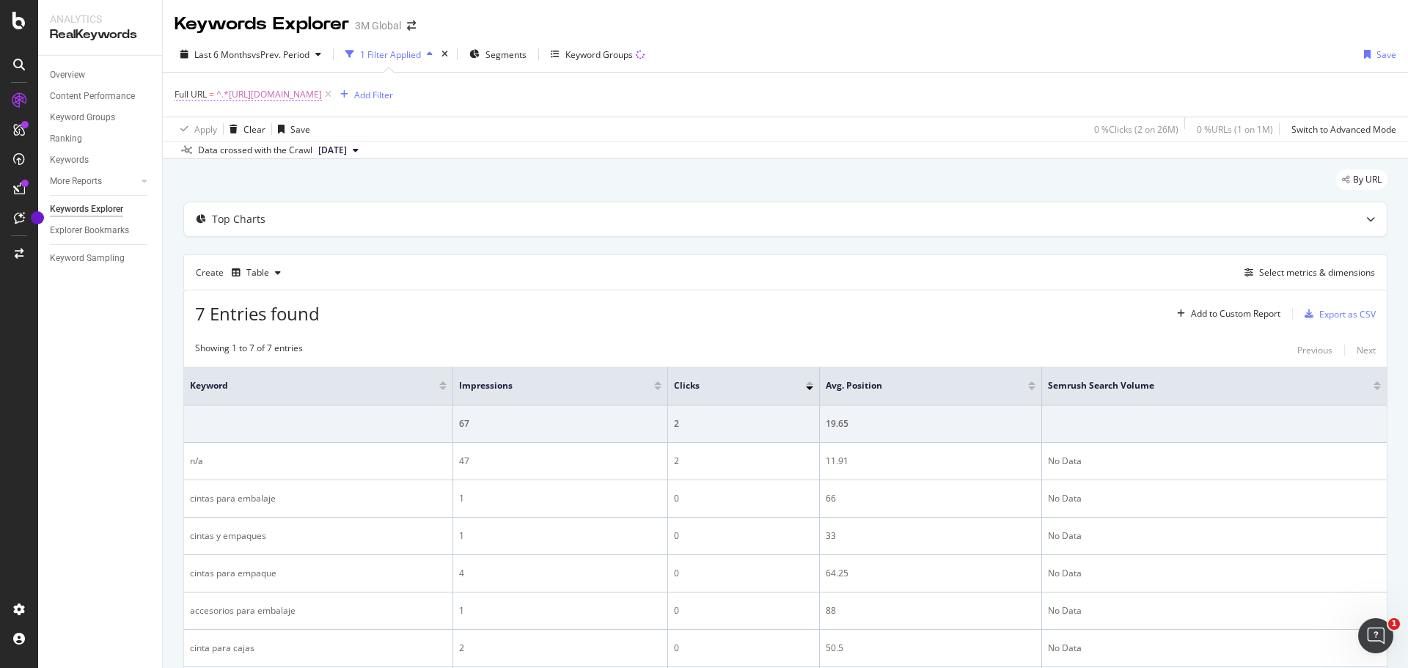
click at [322, 91] on span "^.*https://www.3m.com.mx/3M/es_MX/soluciones-de-empaque/productos/cintas-de-emp…" at bounding box center [269, 94] width 106 height 21
click at [262, 157] on input "https://www.3m.com.mx/3M/es_MX/soluciones-de-empaque/productos/cintas-de-empaqu…" at bounding box center [257, 155] width 139 height 23
paste input "https://www.3m.com.mx/3M/es_MX/soluciones-de-empaque/productos/equipos-de-empaq…"
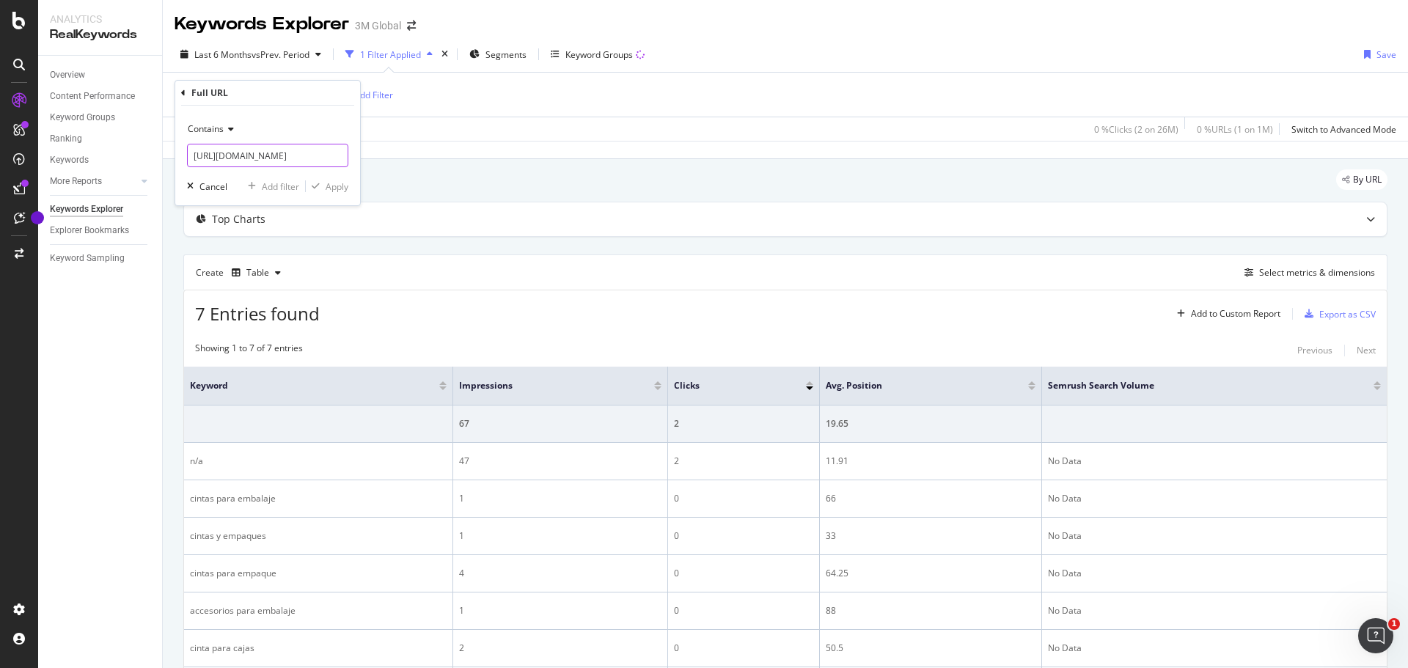
scroll to position [0, 260]
type input "https://www.3m.com.mx/3M/es_MX/soluciones-de-empaque/productos/equipos-de-empaq…"
click at [339, 188] on div "Apply" at bounding box center [337, 186] width 23 height 12
click at [1340, 313] on div "Export as CSV" at bounding box center [1347, 314] width 56 height 12
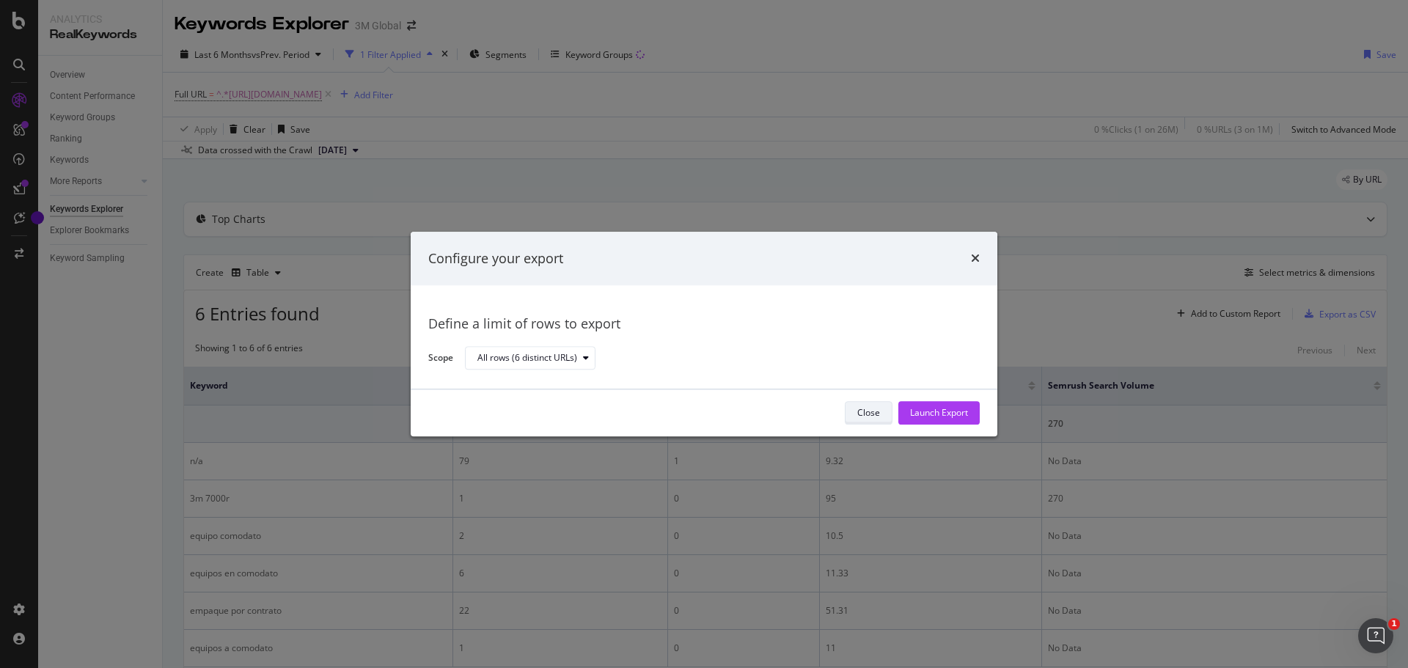
click at [870, 419] on div "Close" at bounding box center [868, 413] width 23 height 21
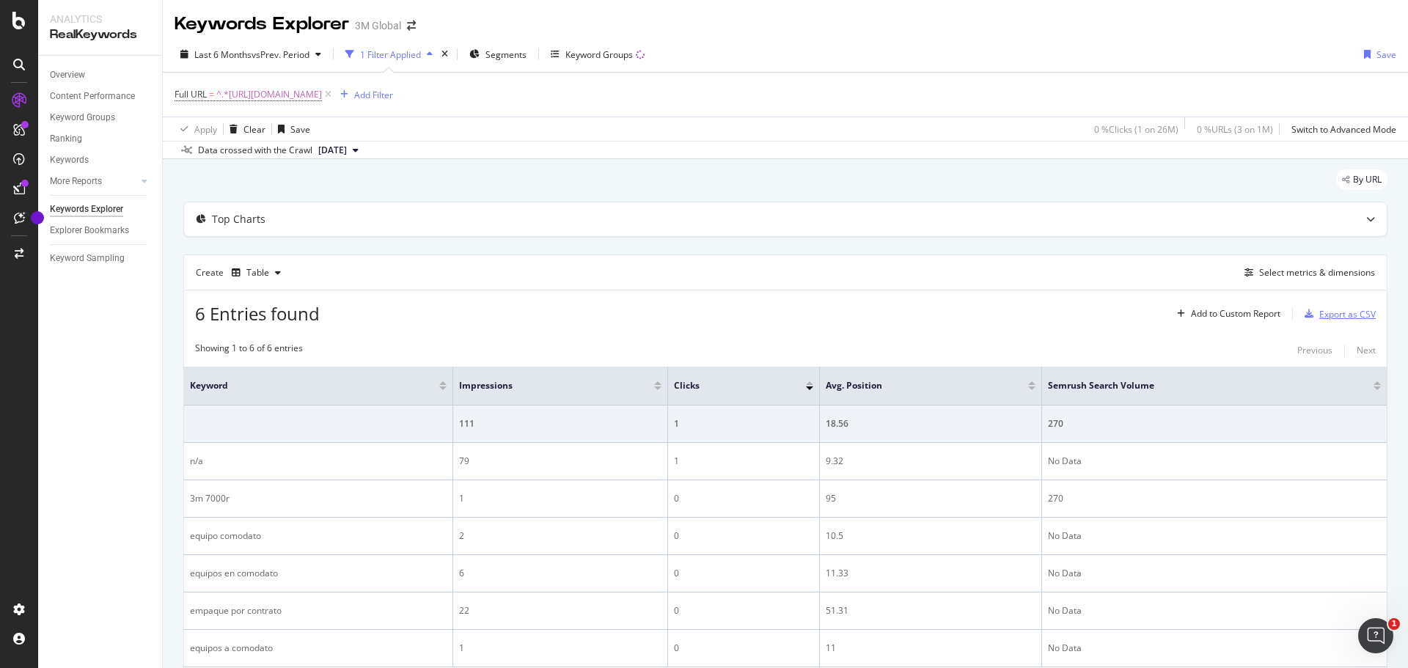
click at [1329, 312] on div "Export as CSV" at bounding box center [1347, 314] width 56 height 12
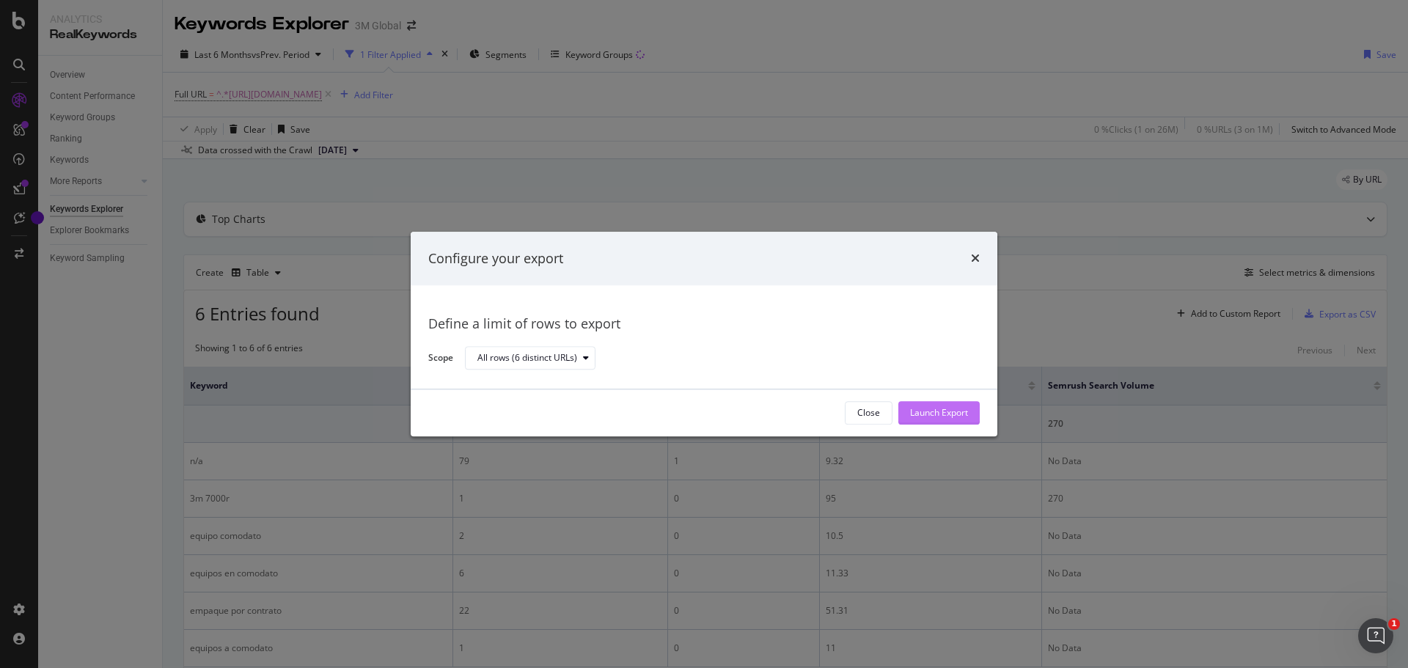
click at [946, 416] on div "Launch Export" at bounding box center [939, 413] width 58 height 12
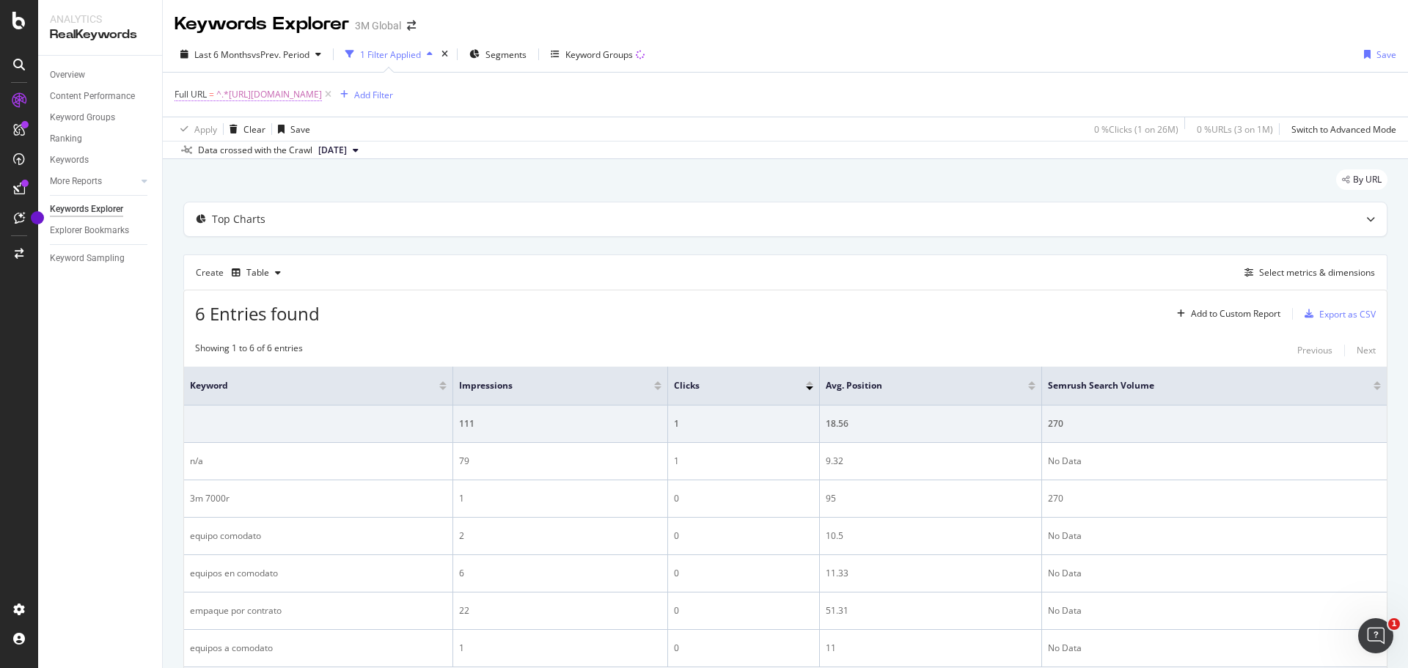
click at [322, 96] on span "^.*https://www.3m.com.mx/3M/es_MX/soluciones-de-empaque/productos/equipos-de-em…" at bounding box center [269, 94] width 106 height 21
click at [235, 156] on input "https://www.3m.com.mx/3M/es_MX/soluciones-de-empaque/productos/equipos-de-empaq…" at bounding box center [257, 155] width 139 height 23
paste input "https://www.3m.com.mx/3M/es_MX/soluciones-de-empaque/productos/equipos-de-empaq…"
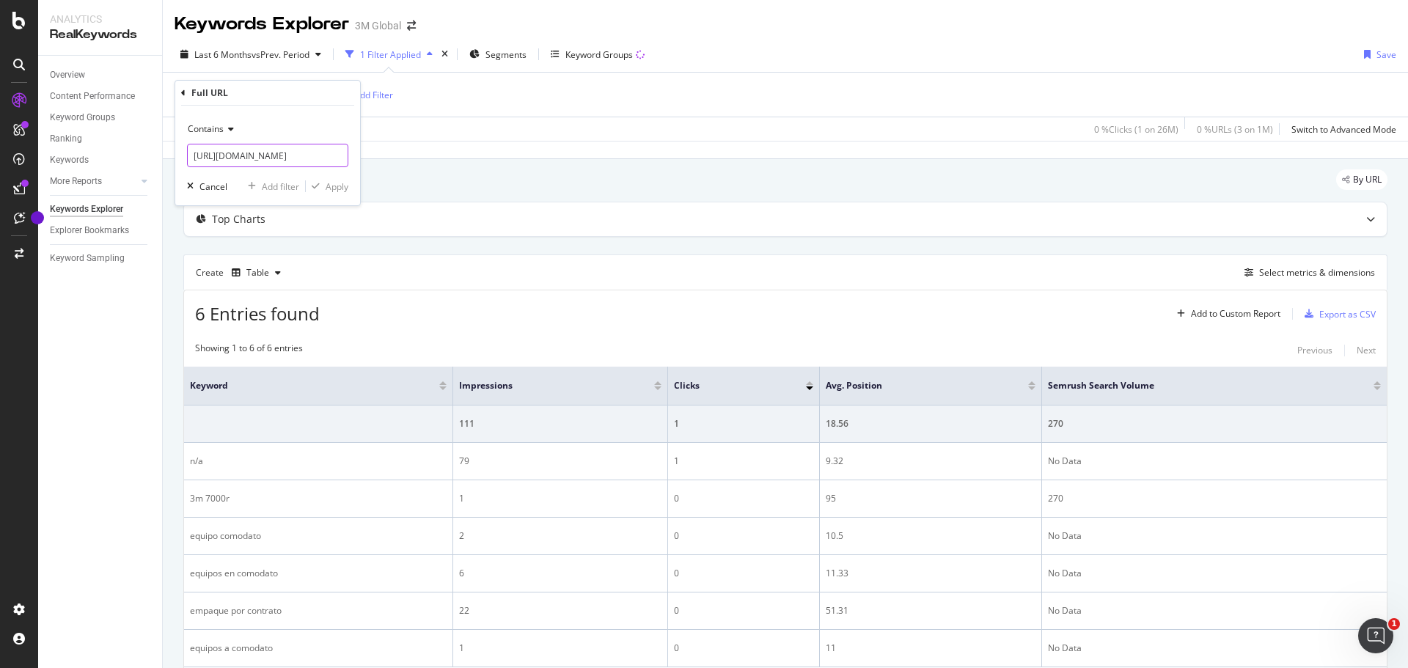
scroll to position [0, 383]
type input "https://www.3m.com.mx/3M/es_MX/soluciones-de-empaque/productos/equipos-de-empaq…"
click at [330, 188] on div "Apply" at bounding box center [337, 186] width 23 height 12
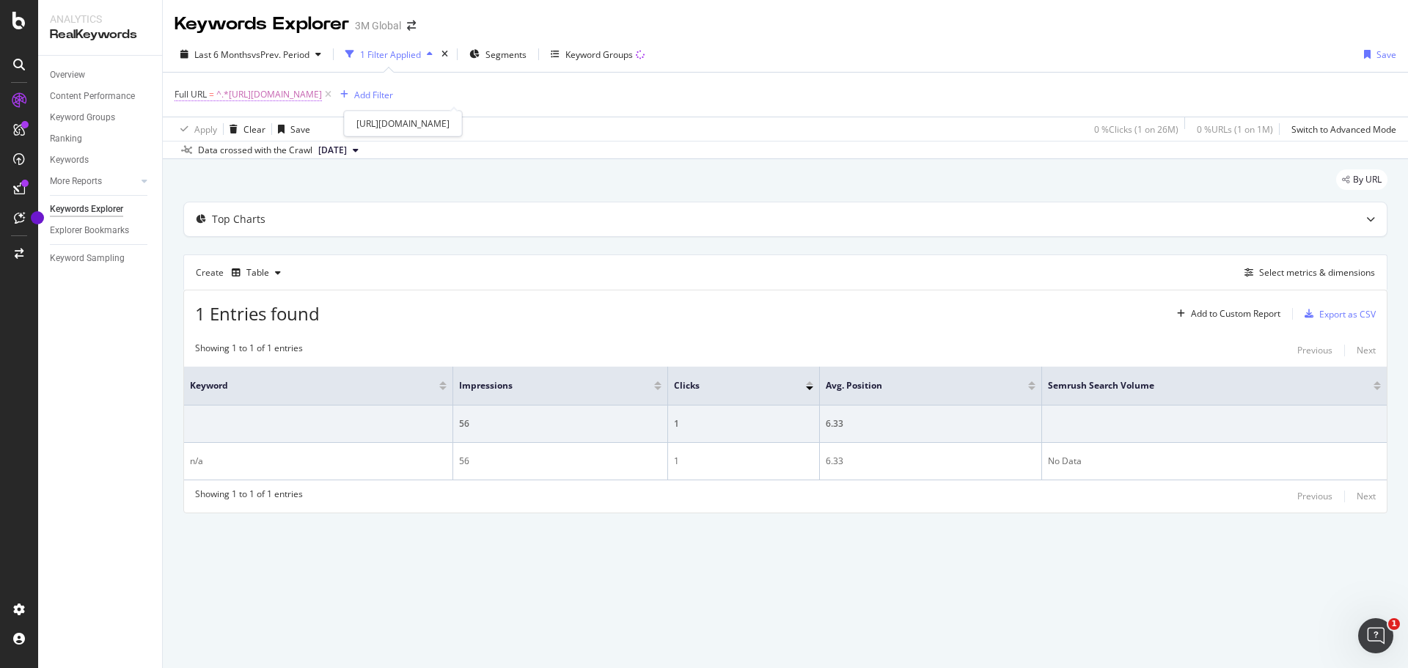
click at [322, 93] on span "^.*https://www.3m.com.mx/3M/es_MX/soluciones-de-empaque/productos/equipos-de-em…" at bounding box center [269, 94] width 106 height 21
click at [237, 161] on input "https://www.3m.com.mx/3M/es_MX/soluciones-de-empaque/productos/equipos-de-empaq…" at bounding box center [257, 155] width 139 height 23
paste input "https://www.3m.com.mx/3M/es_MX/soluciones-de-empaque/productos/equipos-de-empaq…"
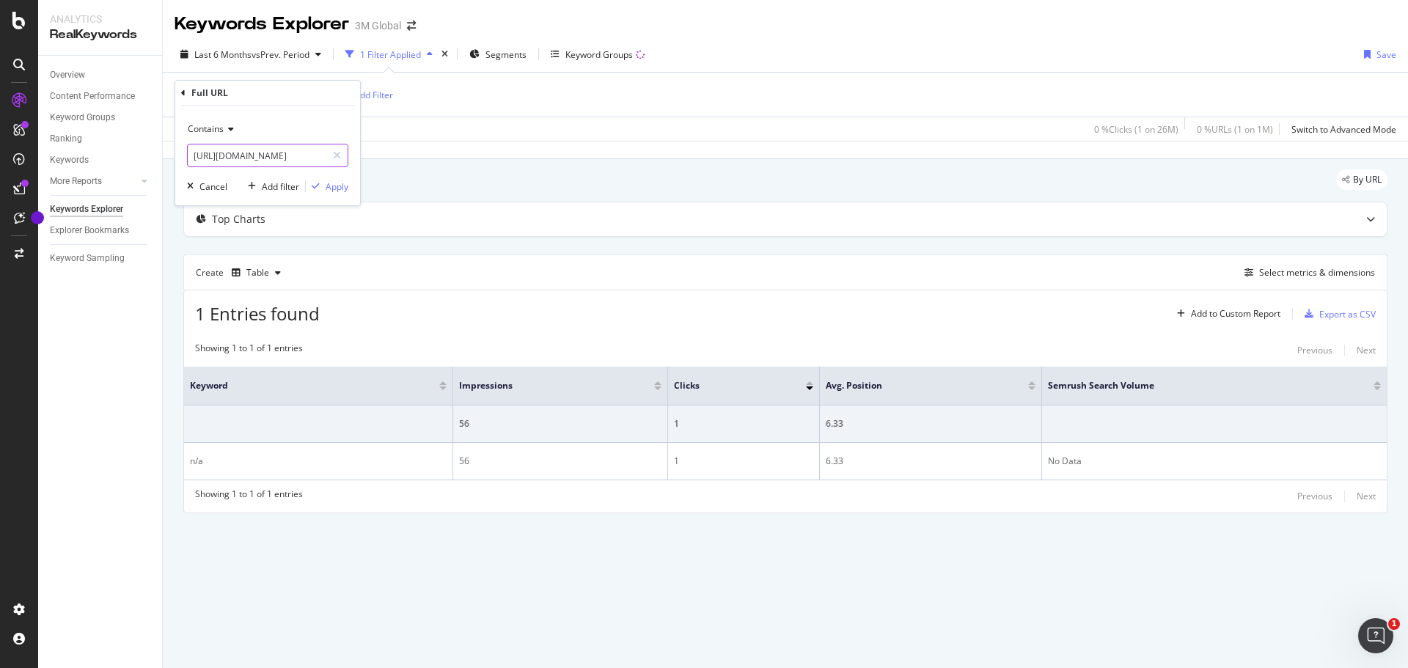
scroll to position [0, 354]
type input "https://www.3m.com.mx/3M/es_MX/soluciones-de-empaque/productos/equipos-de-empaq…"
click at [337, 189] on div "Apply" at bounding box center [337, 186] width 23 height 12
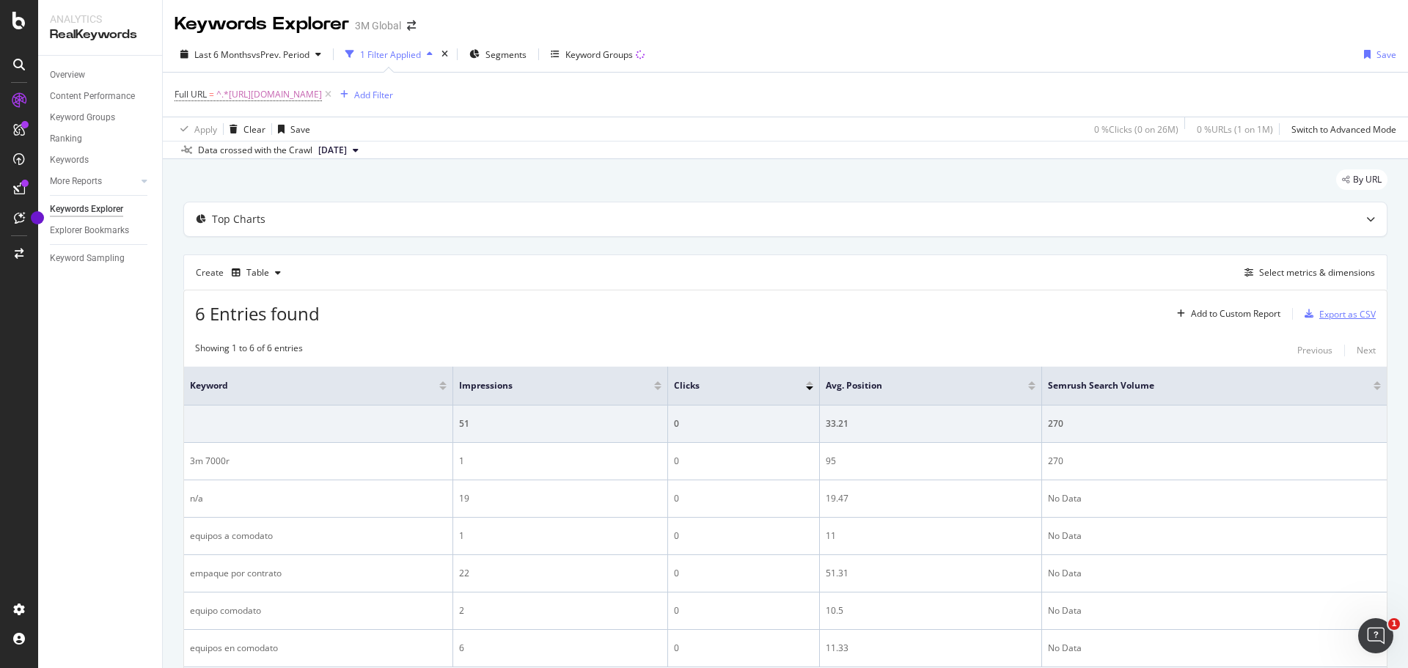
click at [1329, 313] on div "Export as CSV" at bounding box center [1347, 314] width 56 height 12
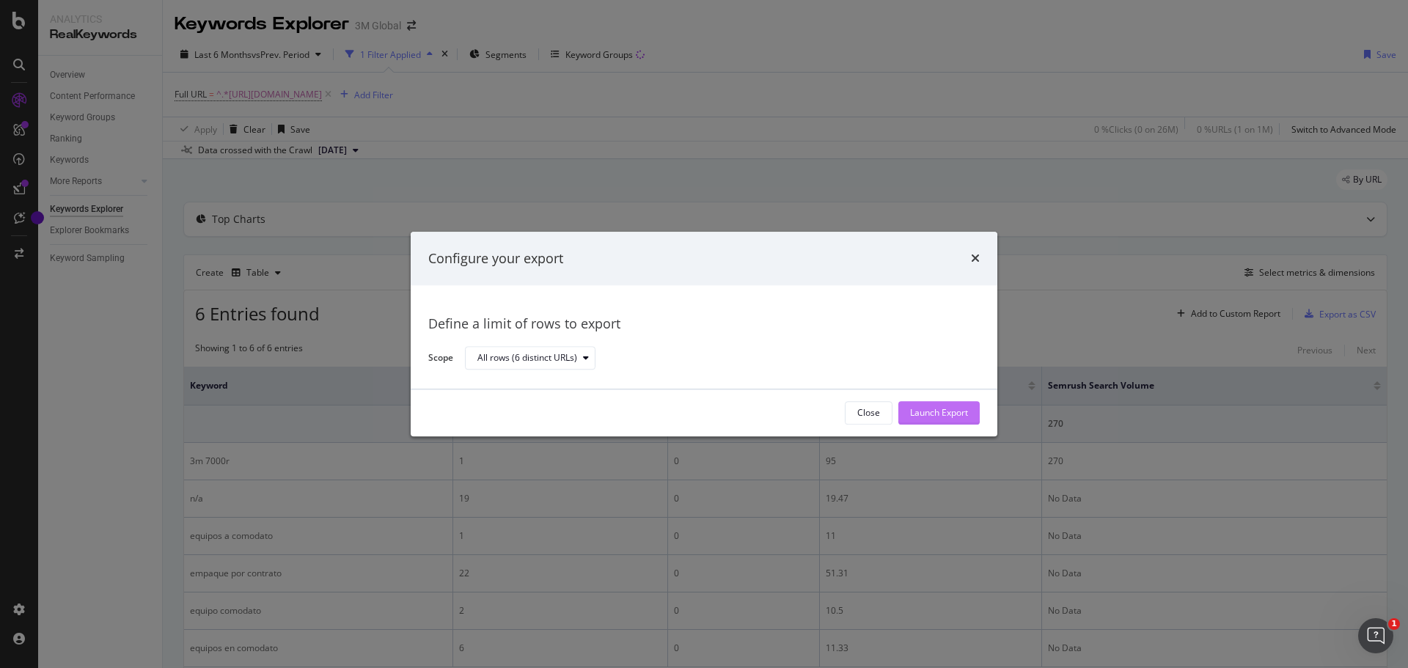
click at [927, 411] on div "Launch Export" at bounding box center [939, 413] width 58 height 12
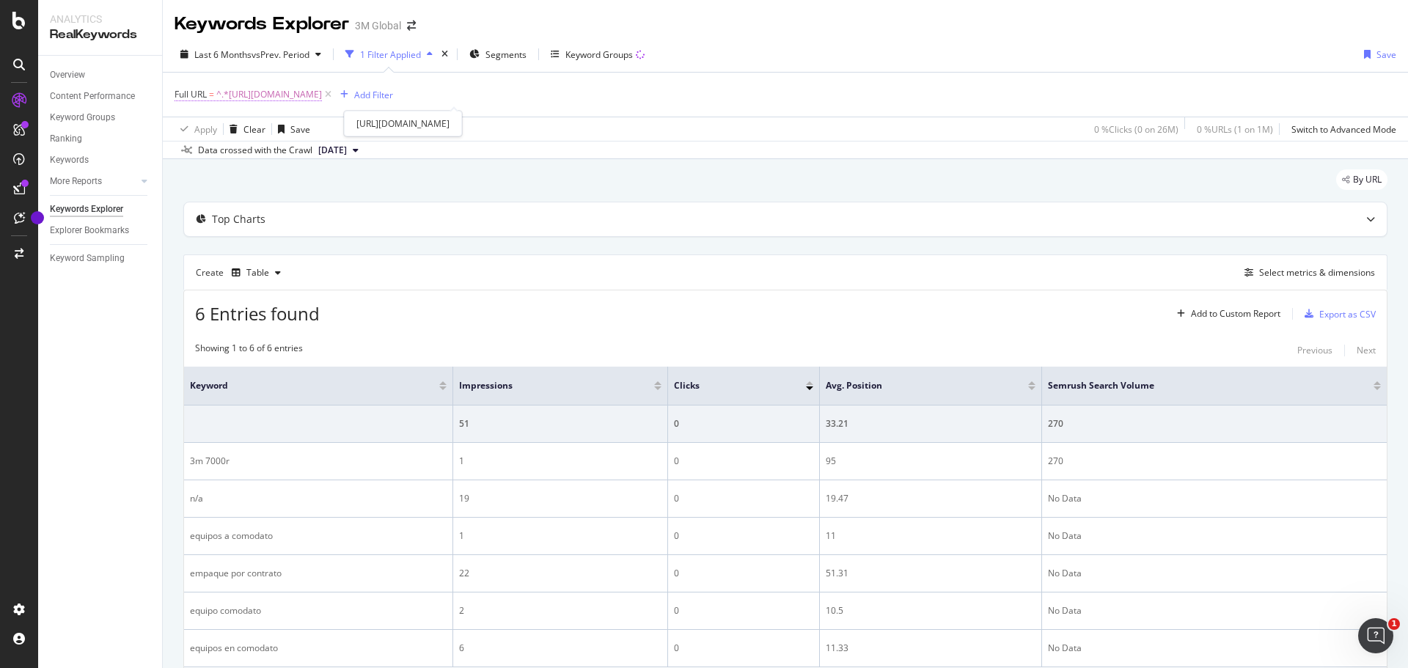
click at [322, 95] on span "^.*https://www.3m.com.mx/3M/es_MX/soluciones-de-empaque/productos/equipos-de-em…" at bounding box center [269, 94] width 106 height 21
click at [280, 147] on input "https://www.3m.com.mx/3M/es_MX/soluciones-de-empaque/productos/equipos-de-empaq…" at bounding box center [257, 155] width 139 height 23
paste input "https://www.3m.com.mx/3M/es_MX/soluciones-de-empaque/productos/empaque-primario/"
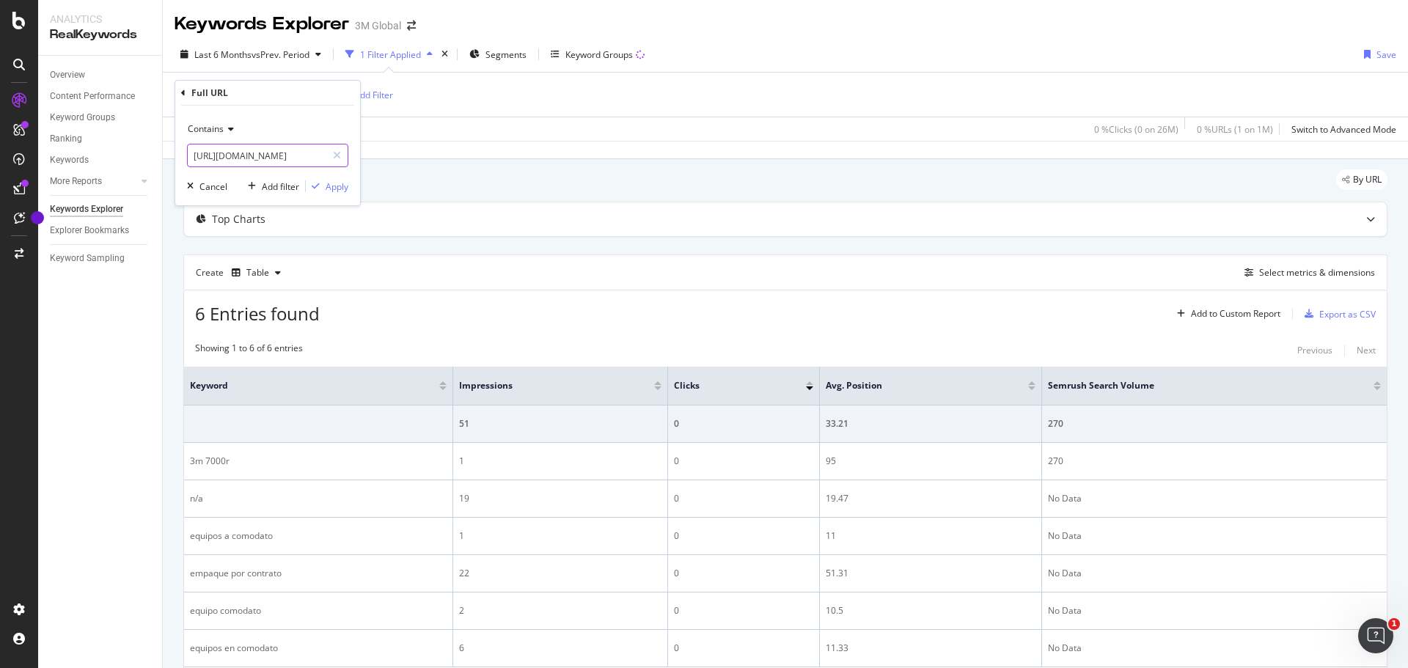
scroll to position [0, 249]
type input "https://www.3m.com.mx/3M/es_MX/soluciones-de-empaque/productos/empaque-primario/"
click at [334, 186] on div "Apply" at bounding box center [337, 186] width 23 height 12
click at [1323, 314] on div "Export as CSV" at bounding box center [1347, 314] width 56 height 12
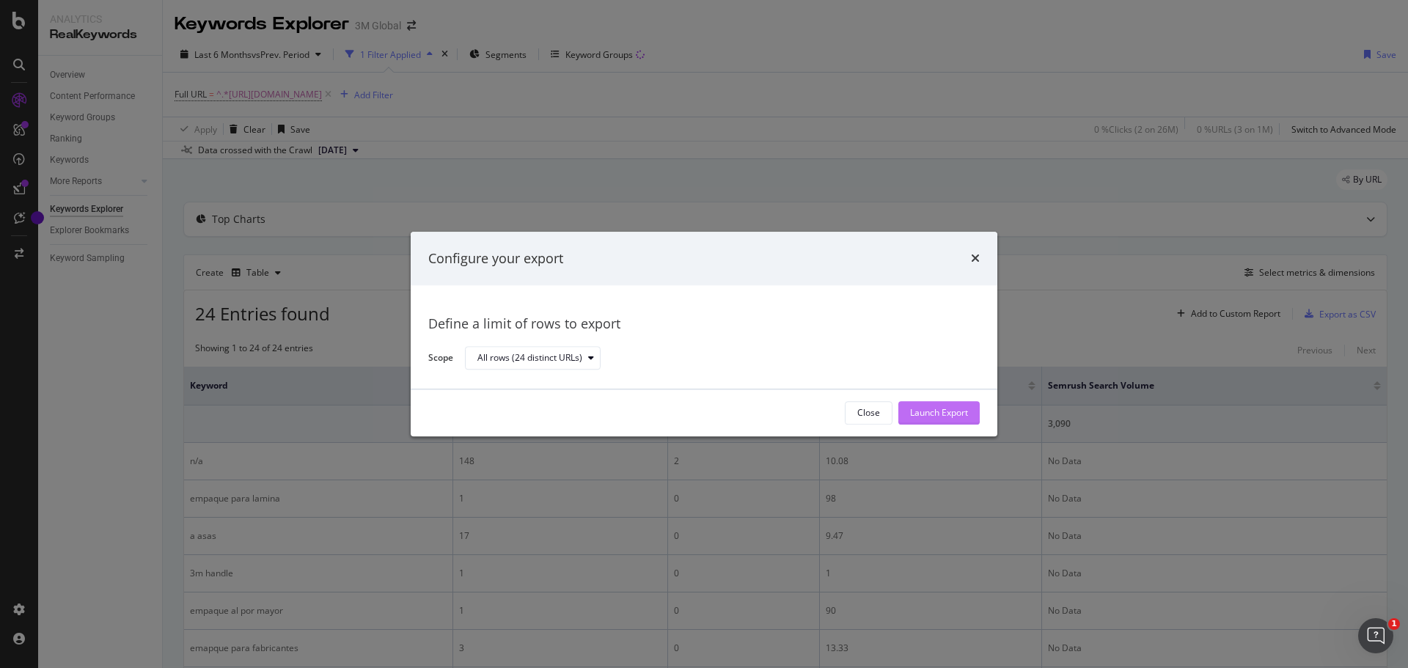
click at [927, 407] on div "Launch Export" at bounding box center [939, 413] width 58 height 12
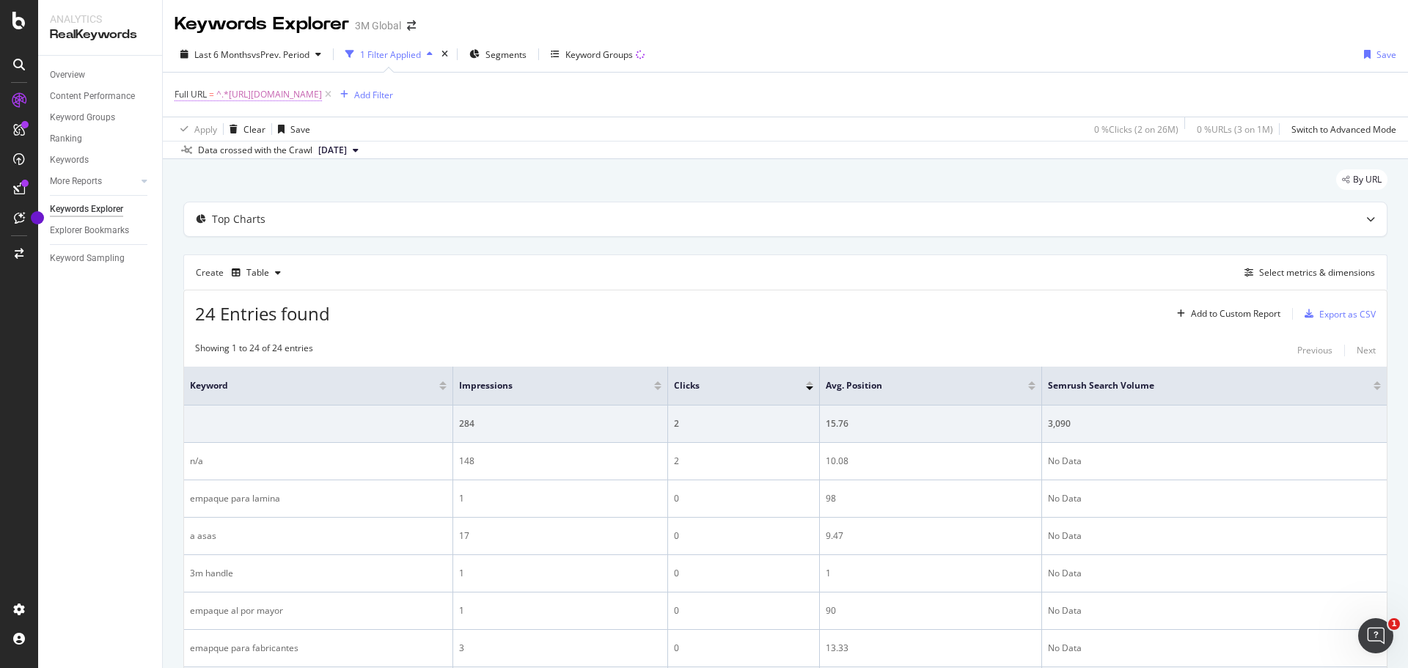
click at [322, 99] on span "^.*https://www.3m.com.mx/3M/es_MX/soluciones-de-empaque/productos/empaque-prima…" at bounding box center [269, 94] width 106 height 21
click at [285, 154] on input "https://www.3m.com.mx/3M/es_MX/soluciones-de-empaque/productos/empaque-primario/" at bounding box center [257, 155] width 139 height 23
paste input "https://www.3m.com.mx/3M/es_MX/soluciones-de-empaque/productos/empaque-primario…"
type input "https://www.3m.com.mx/3M/es_MX/soluciones-de-empaque/productos/empaque-primario…"
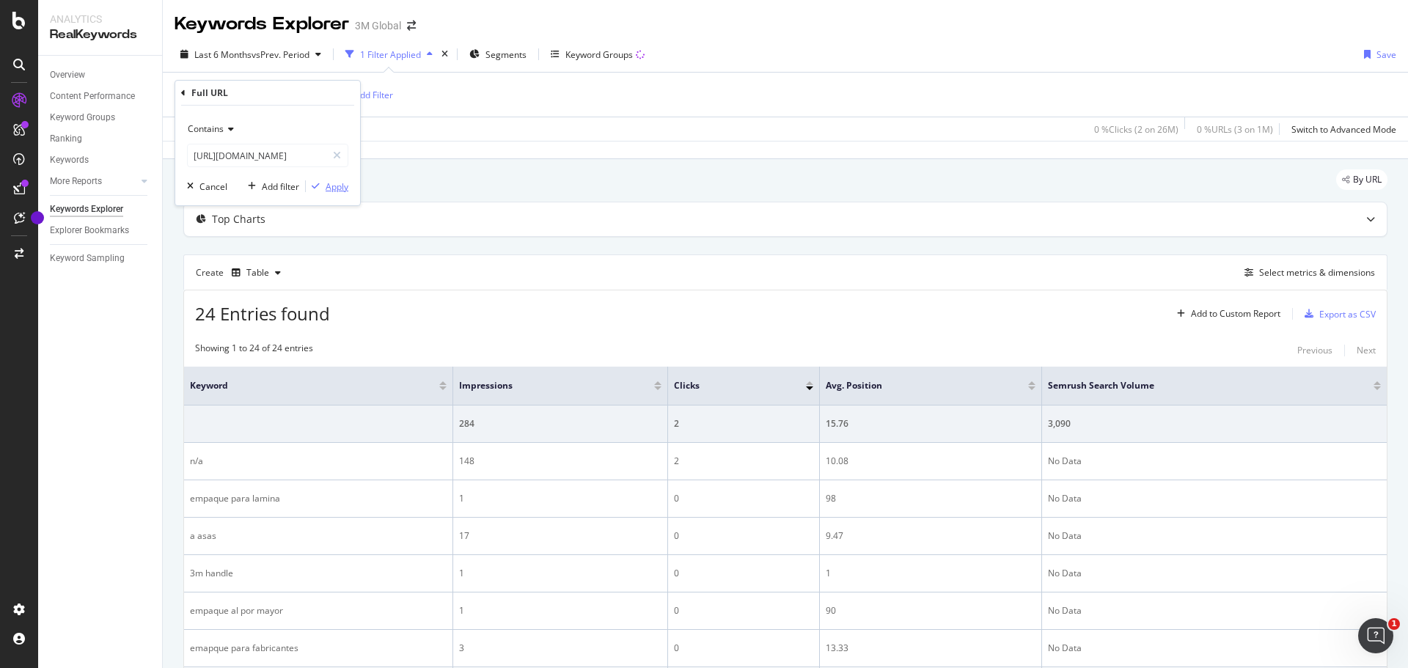
scroll to position [0, 0]
click at [334, 186] on div "Apply" at bounding box center [337, 186] width 23 height 12
click at [1326, 315] on div "Export as CSV" at bounding box center [1347, 314] width 56 height 12
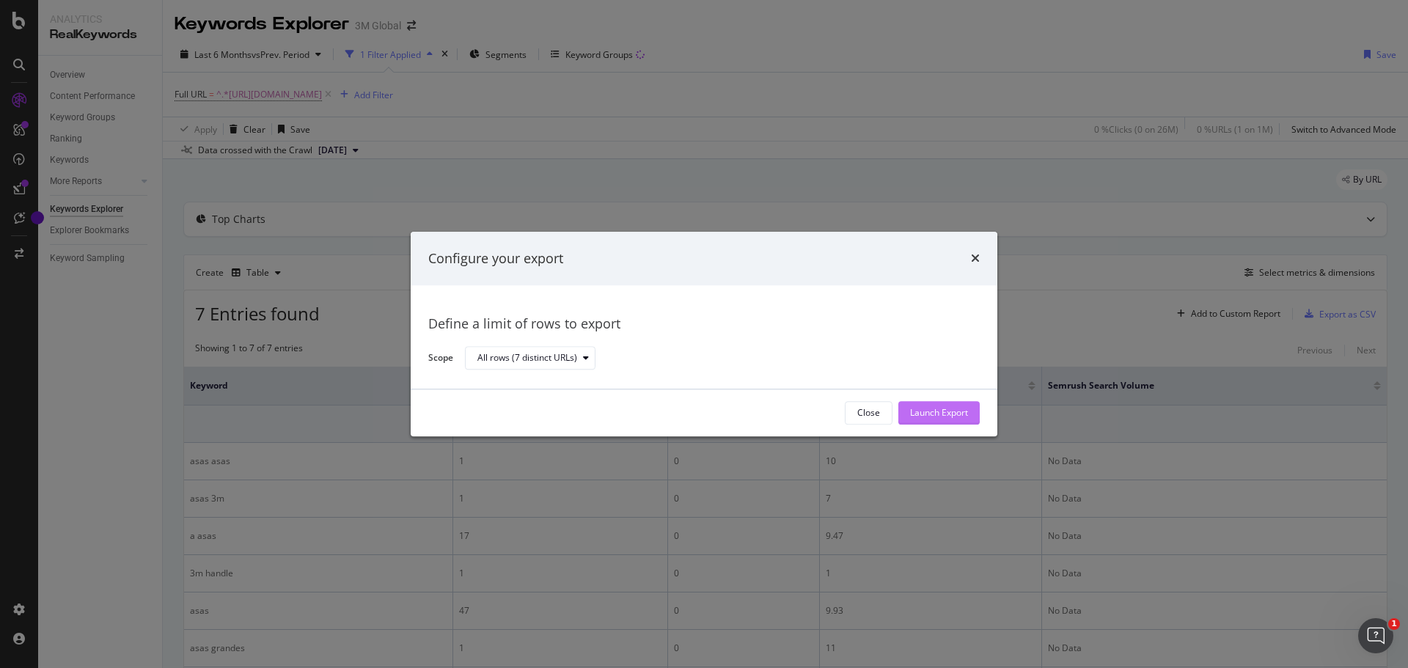
click at [955, 410] on div "Launch Export" at bounding box center [939, 413] width 58 height 12
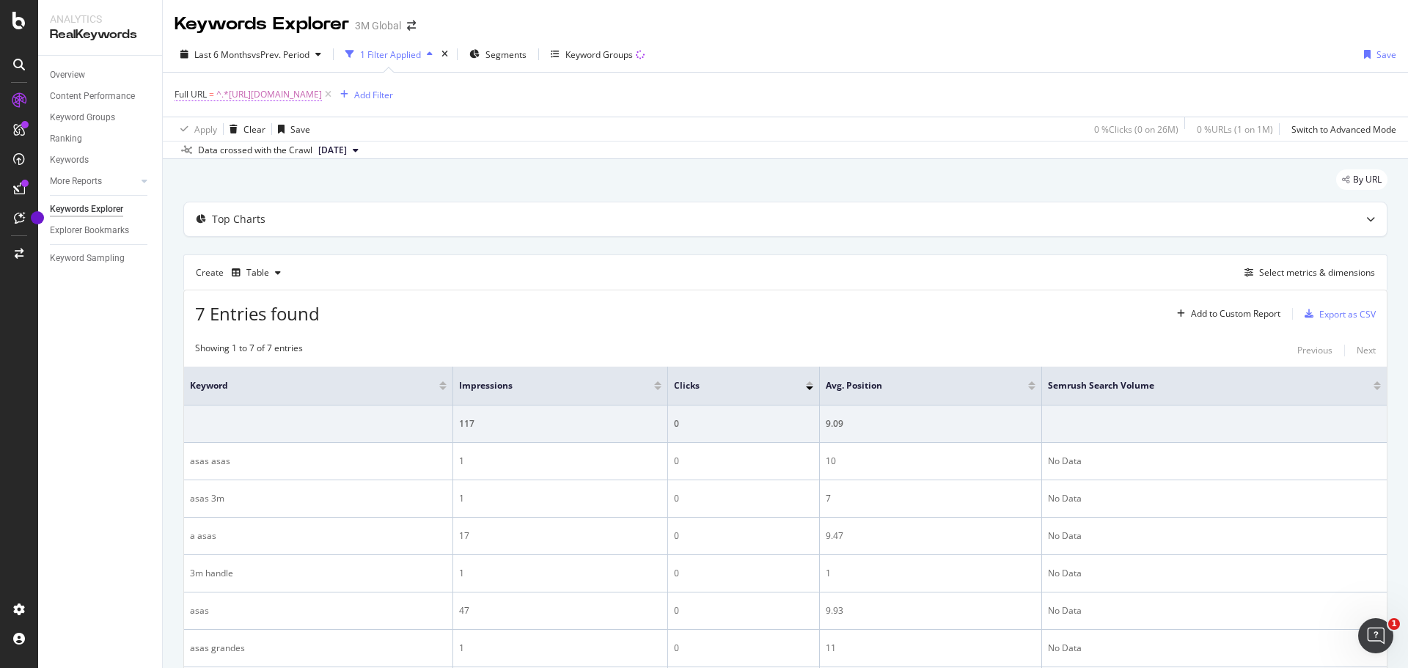
click at [322, 93] on span "^.*https://www.3m.com.mx/3M/es_MX/soluciones-de-empaque/productos/empaque-prima…" at bounding box center [269, 94] width 106 height 21
click at [293, 154] on input "https://www.3m.com.mx/3M/es_MX/soluciones-de-empaque/productos/empaque-primario…" at bounding box center [257, 155] width 139 height 23
paste input "https://www.3m.com.mx/3M/es_MX/soluciones-de-empaque/productos/cintas-scotch-pl…"
type input "https://www.3m.com.mx/3M/es_MX/soluciones-de-empaque/productos/cintas-scotch-pl…"
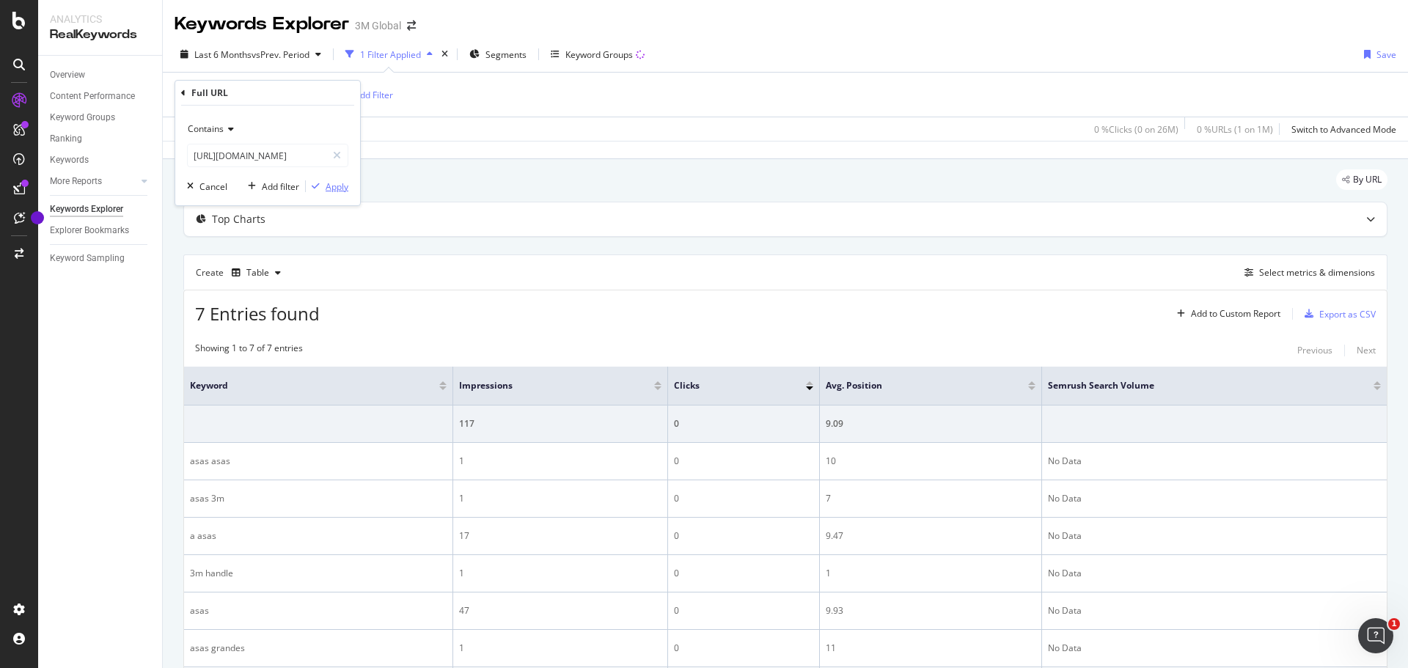
scroll to position [0, 0]
click at [335, 188] on div "Apply" at bounding box center [337, 186] width 23 height 12
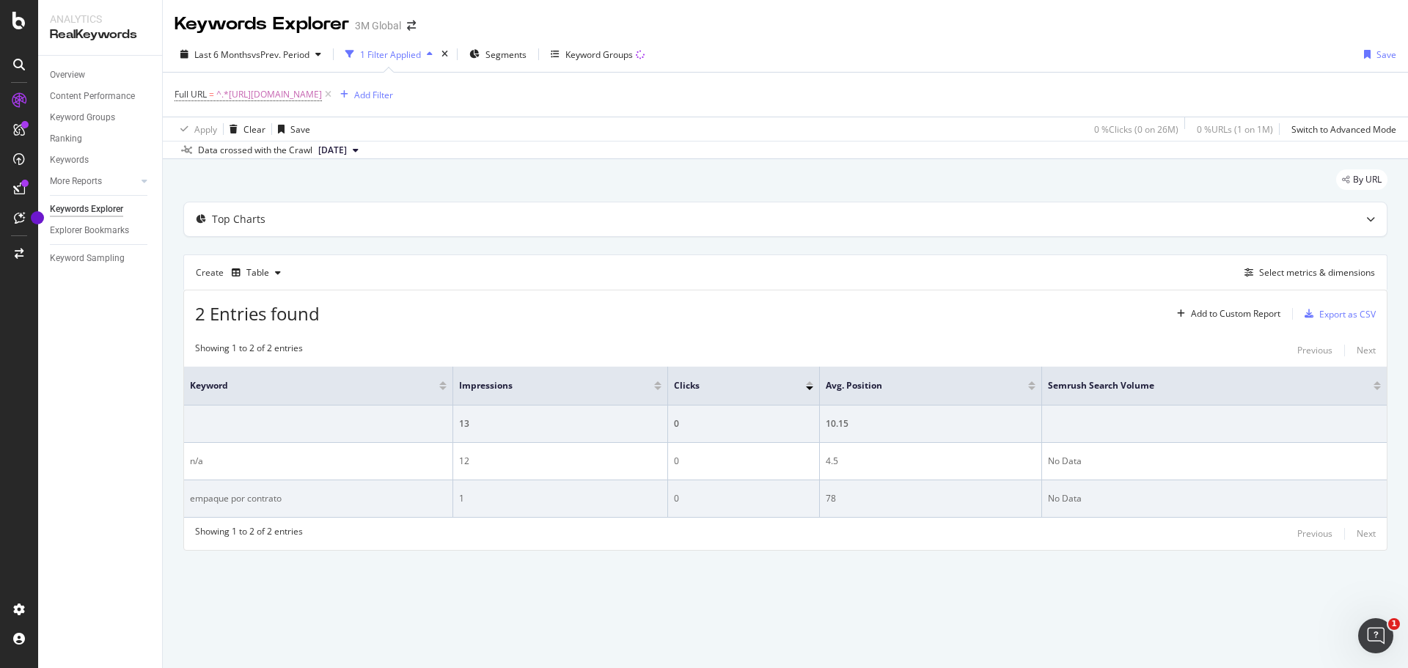
click at [212, 502] on div "empaque por contrato" at bounding box center [318, 498] width 257 height 13
drag, startPoint x: 212, startPoint y: 502, endPoint x: 253, endPoint y: 504, distance: 41.1
click at [253, 504] on div "empaque por contrato" at bounding box center [318, 498] width 257 height 13
copy div "empaque por contrato"
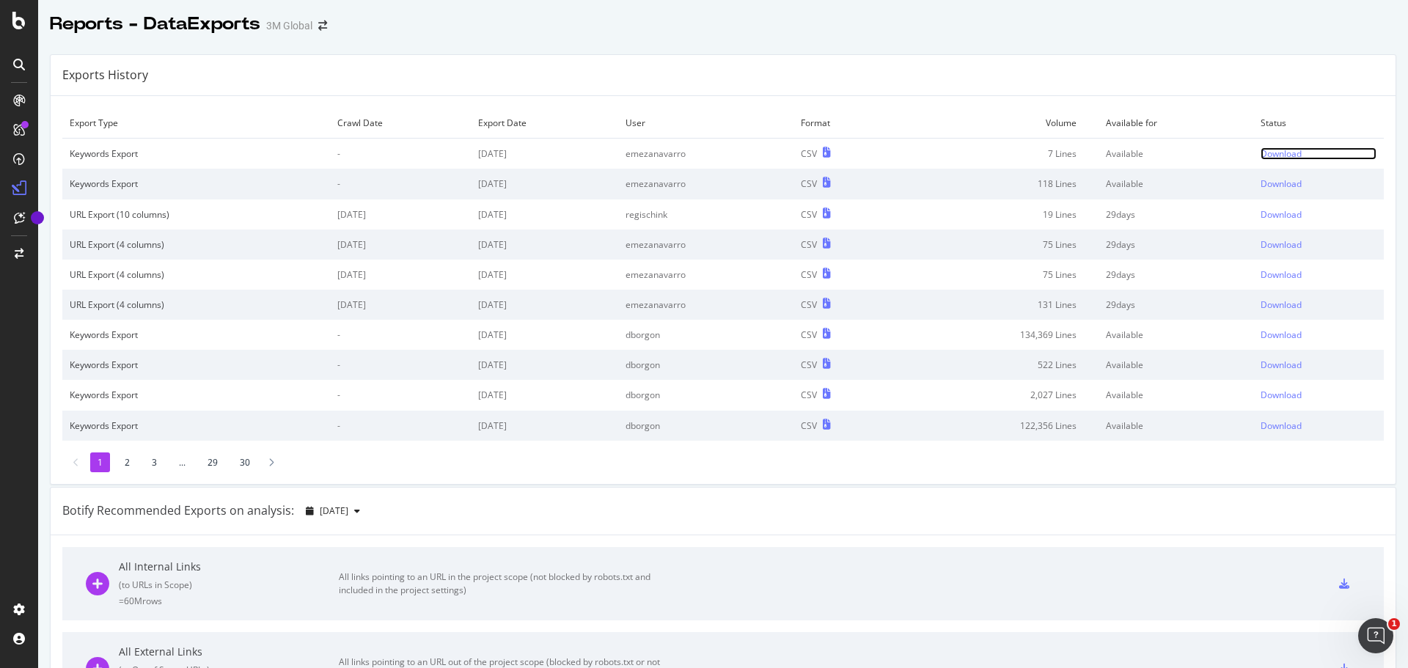
click at [1265, 153] on div "Download" at bounding box center [1280, 153] width 41 height 12
click at [878, 17] on div "Reports - DataExports 3M Global" at bounding box center [723, 18] width 1370 height 37
click at [1261, 153] on div "Download" at bounding box center [1280, 153] width 41 height 12
click at [1274, 155] on div "Download" at bounding box center [1280, 153] width 41 height 12
click at [1262, 152] on div "Download" at bounding box center [1280, 153] width 41 height 12
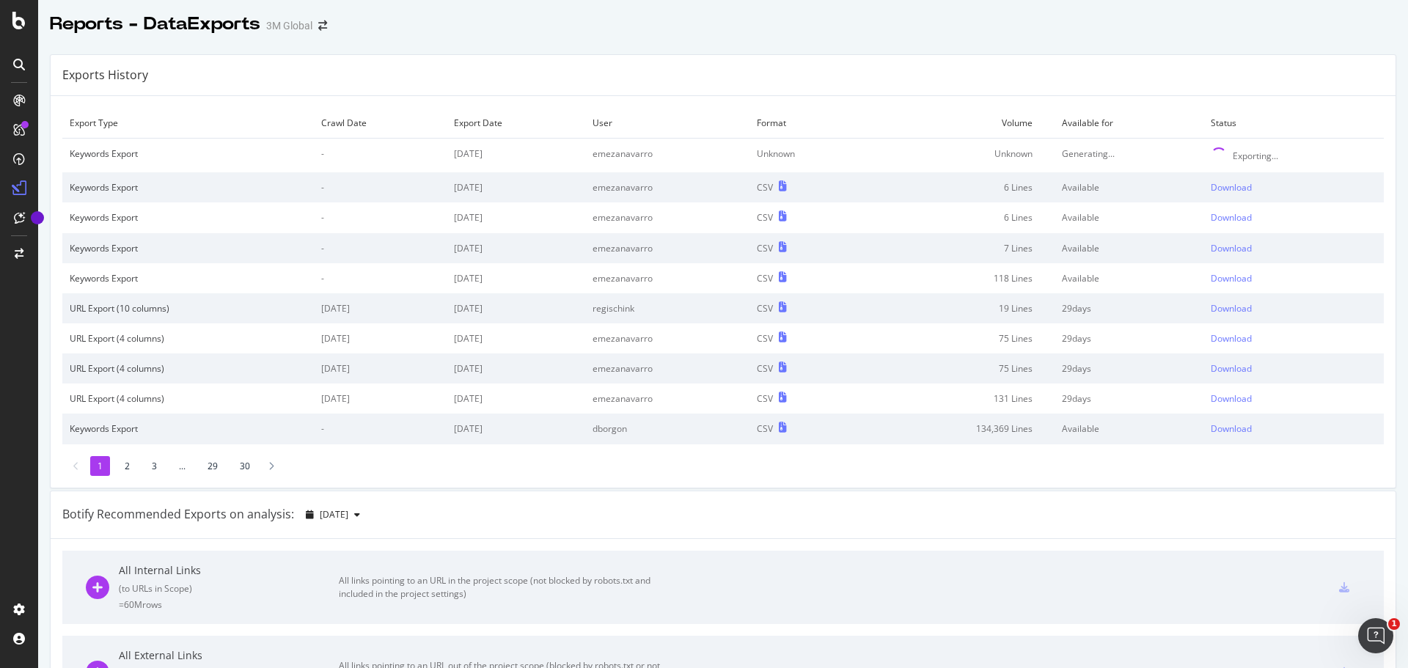
click at [1062, 27] on div "Reports - DataExports 3M Global" at bounding box center [723, 18] width 1370 height 37
click at [1092, 81] on div "Exports History" at bounding box center [723, 75] width 1345 height 41
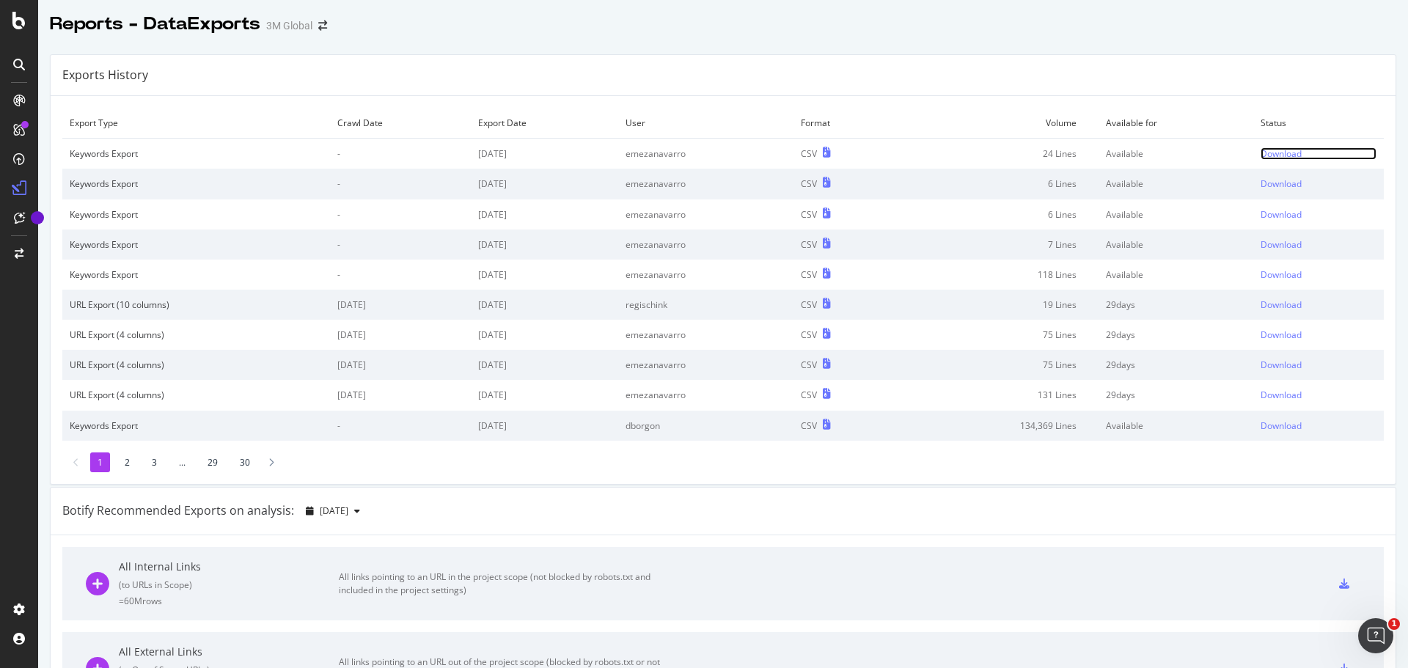
click at [1263, 151] on div "Download" at bounding box center [1280, 153] width 41 height 12
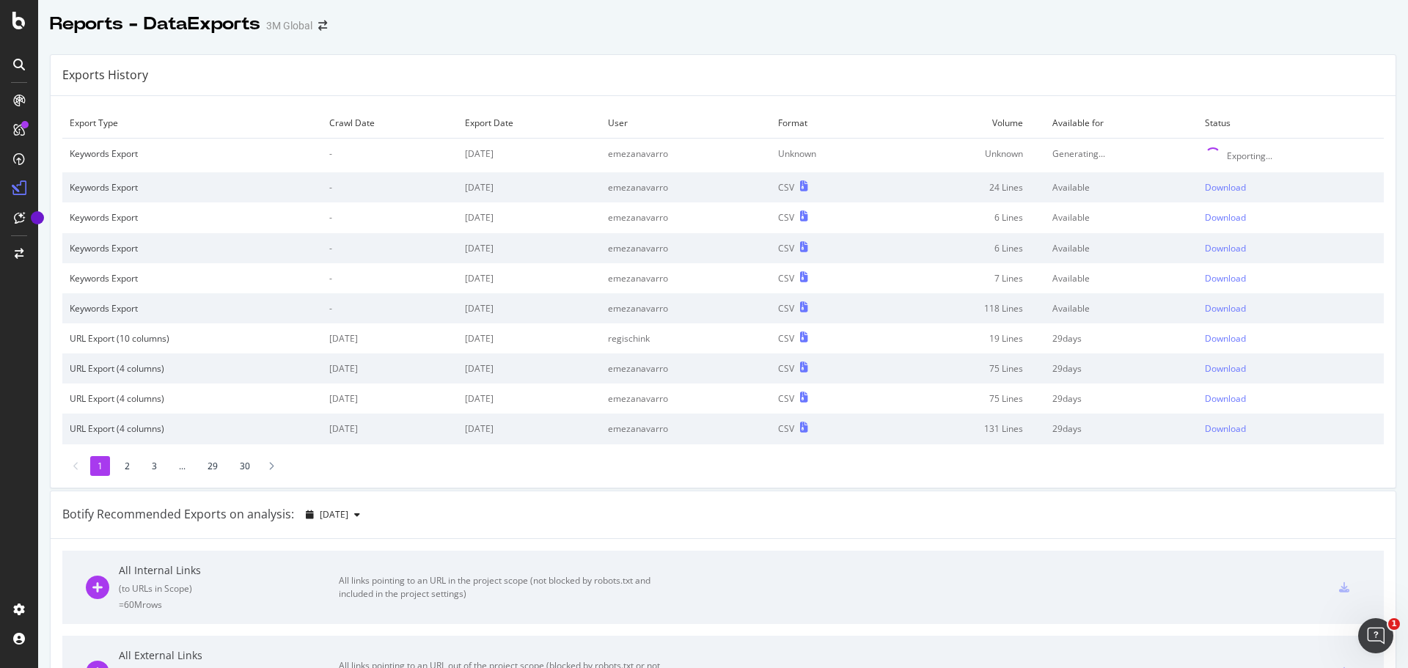
click at [862, 37] on div at bounding box center [723, 40] width 1370 height 6
click at [991, 27] on div "Reports - DataExports 3M Global" at bounding box center [723, 18] width 1370 height 37
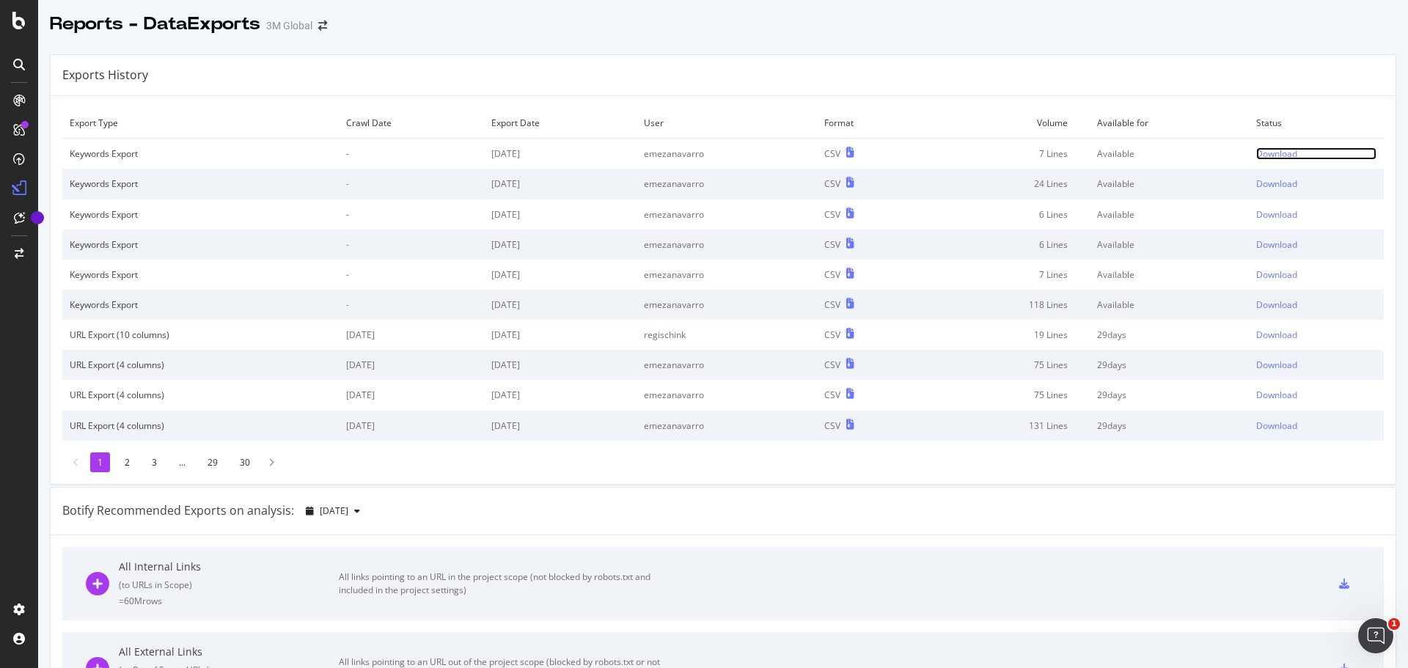
click at [1256, 152] on div "Download" at bounding box center [1276, 153] width 41 height 12
